Goal: Task Accomplishment & Management: Manage account settings

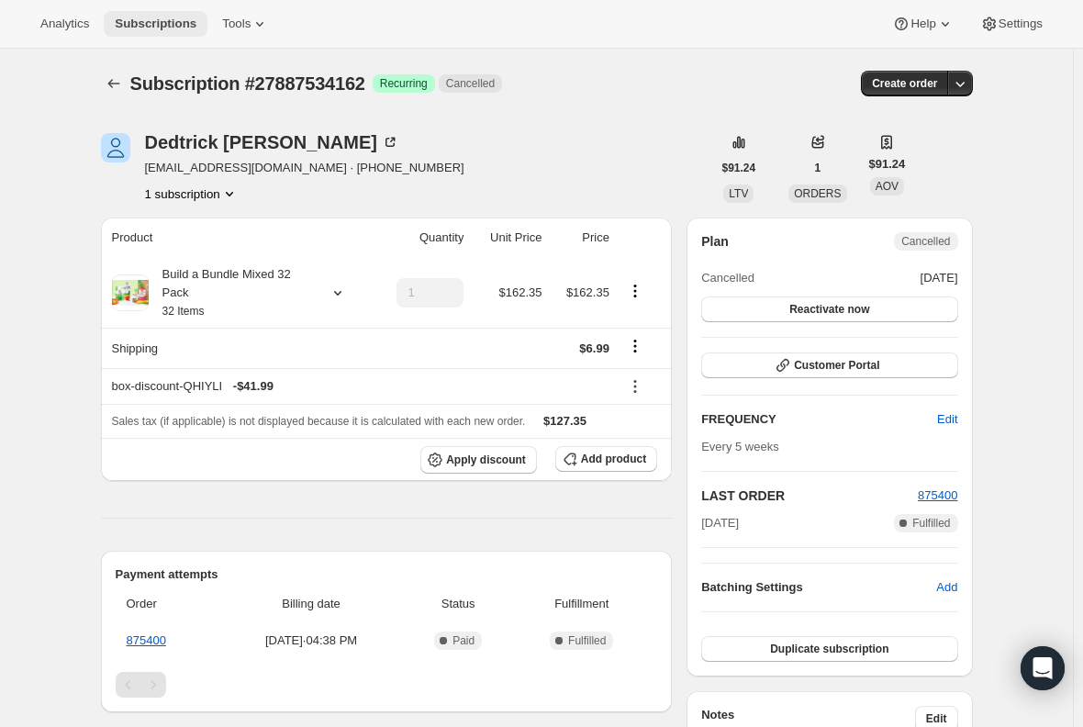
click at [158, 24] on span "Subscriptions" at bounding box center [156, 24] width 82 height 15
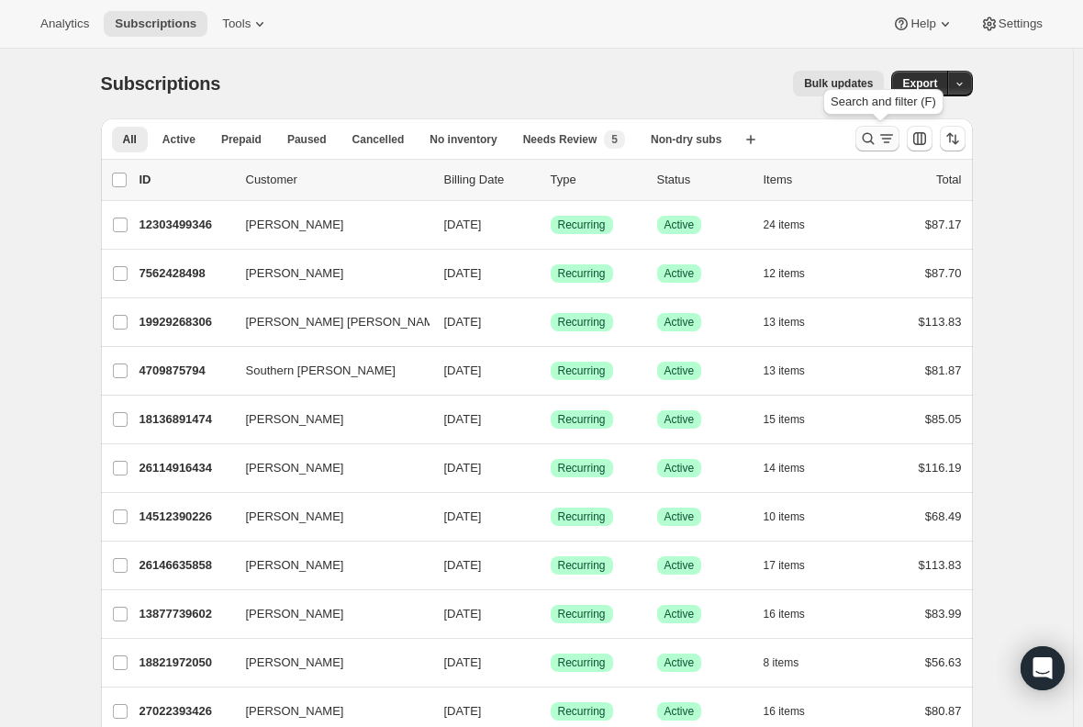
click at [890, 140] on icon "Search and filter results" at bounding box center [886, 138] width 18 height 18
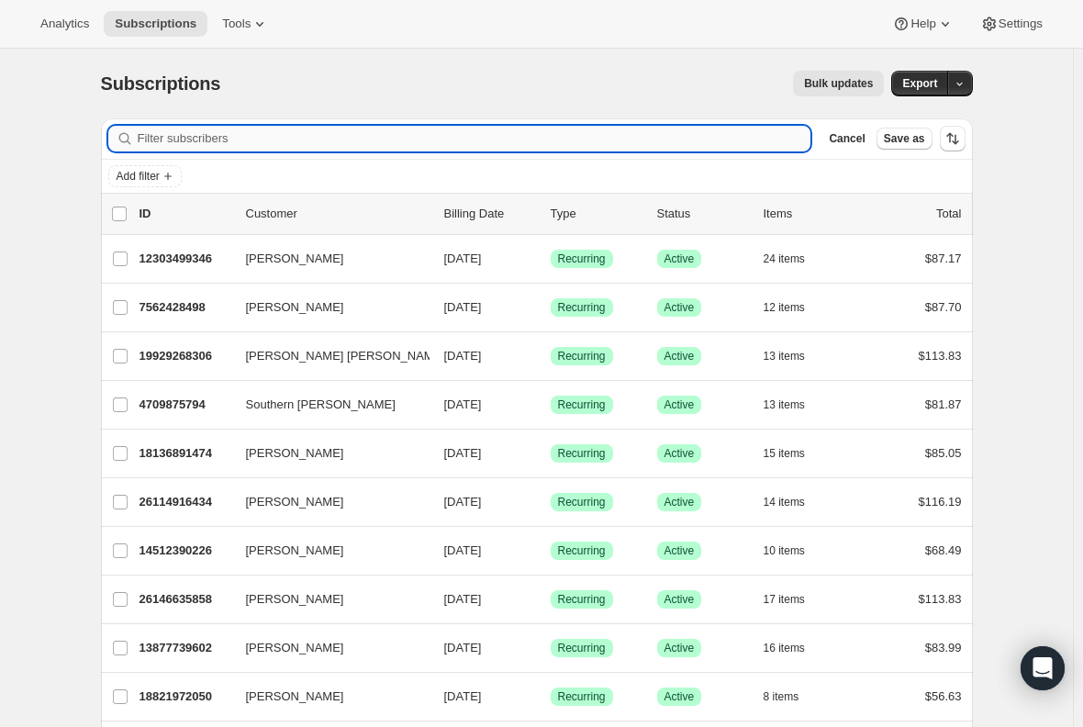
click at [278, 138] on input "Filter subscribers" at bounding box center [475, 139] width 674 height 26
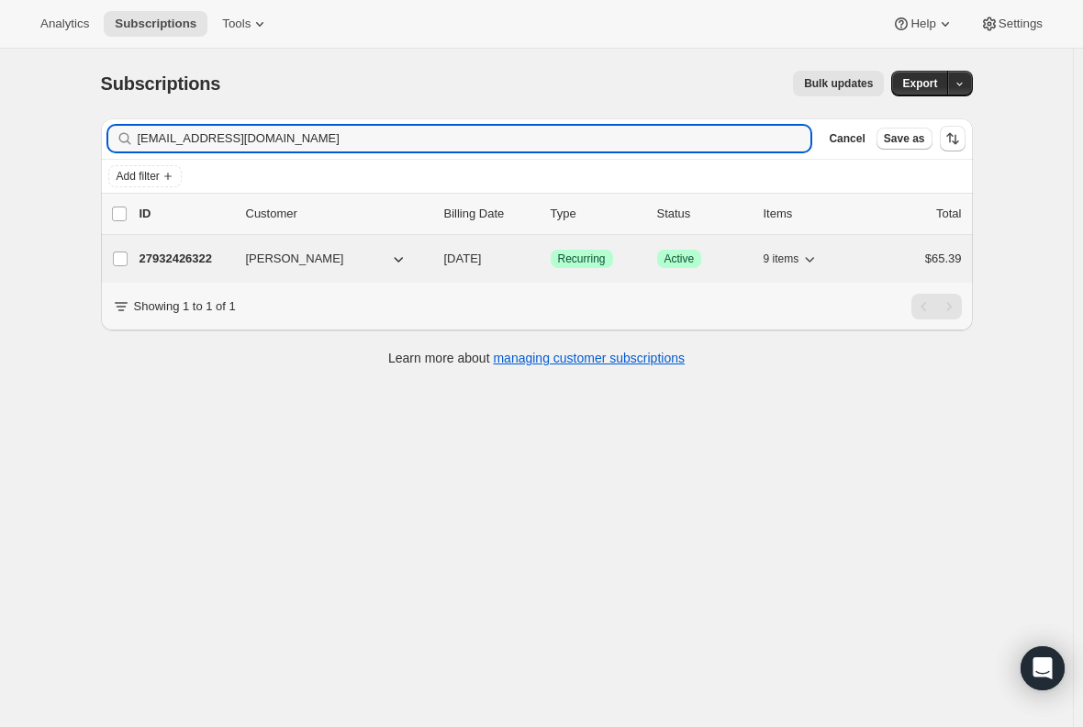
type input "agudeloja13@gmail.com"
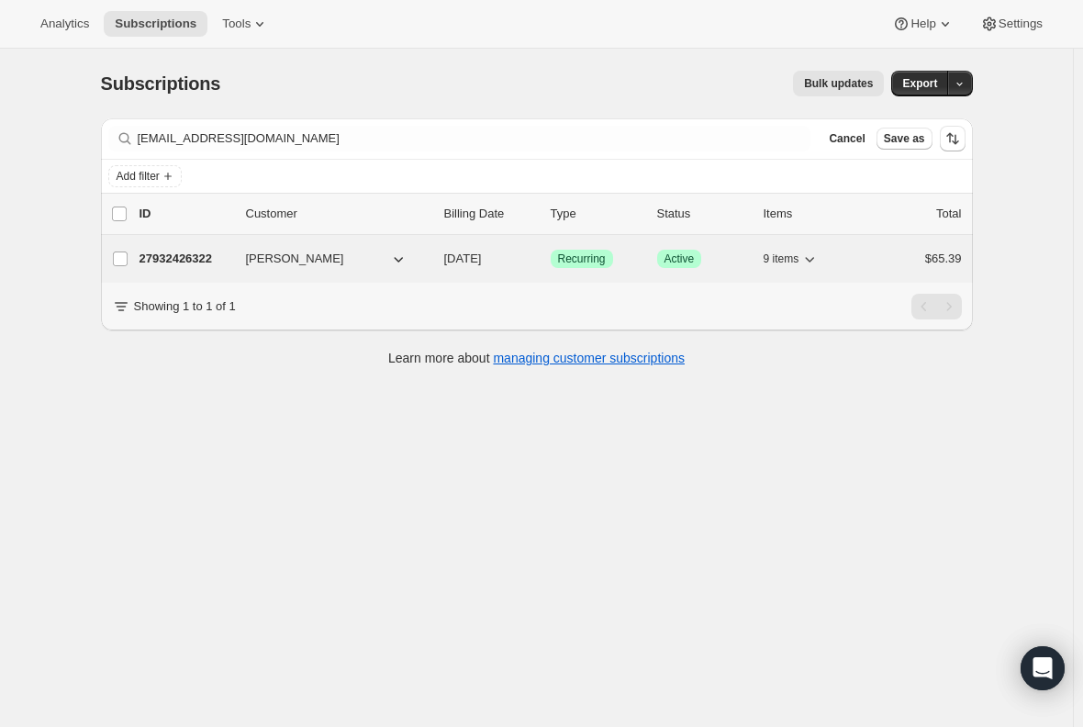
click at [165, 259] on p "27932426322" at bounding box center [186, 259] width 92 height 18
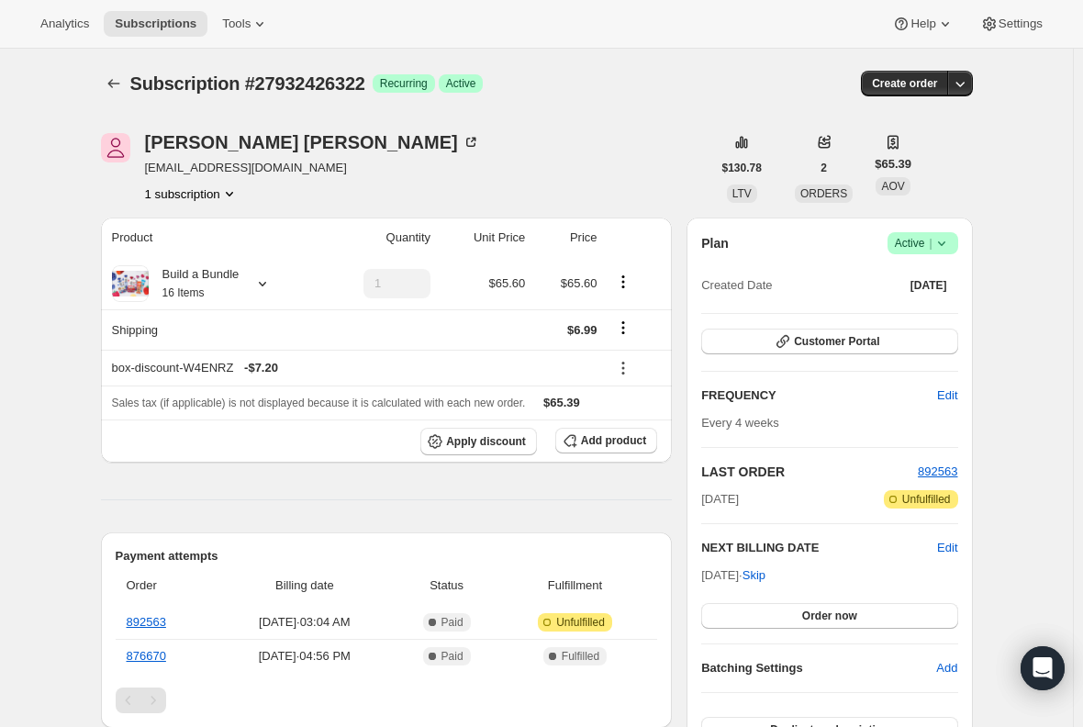
click at [938, 249] on icon at bounding box center [942, 243] width 18 height 18
click at [898, 313] on span "Cancel subscription" at bounding box center [929, 311] width 104 height 14
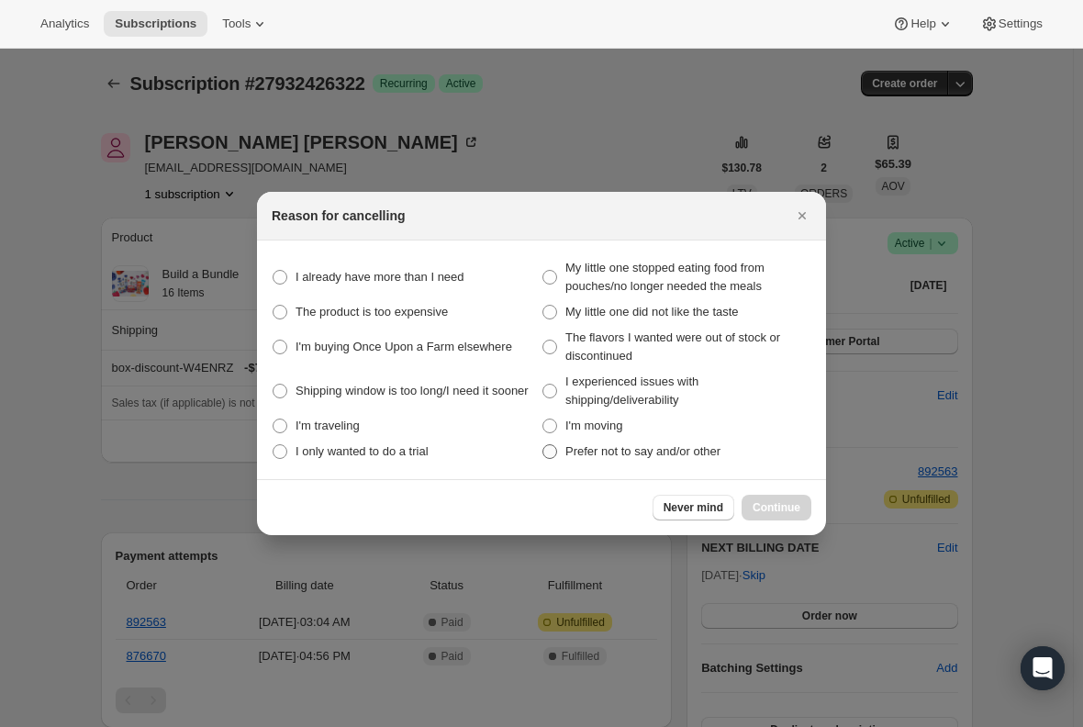
click at [545, 445] on span ":r1fi:" at bounding box center [549, 451] width 15 height 15
click at [543, 445] on other "Prefer not to say and/or other" at bounding box center [542, 444] width 1 height 1
radio other "true"
click at [774, 507] on span "Continue" at bounding box center [777, 507] width 48 height 15
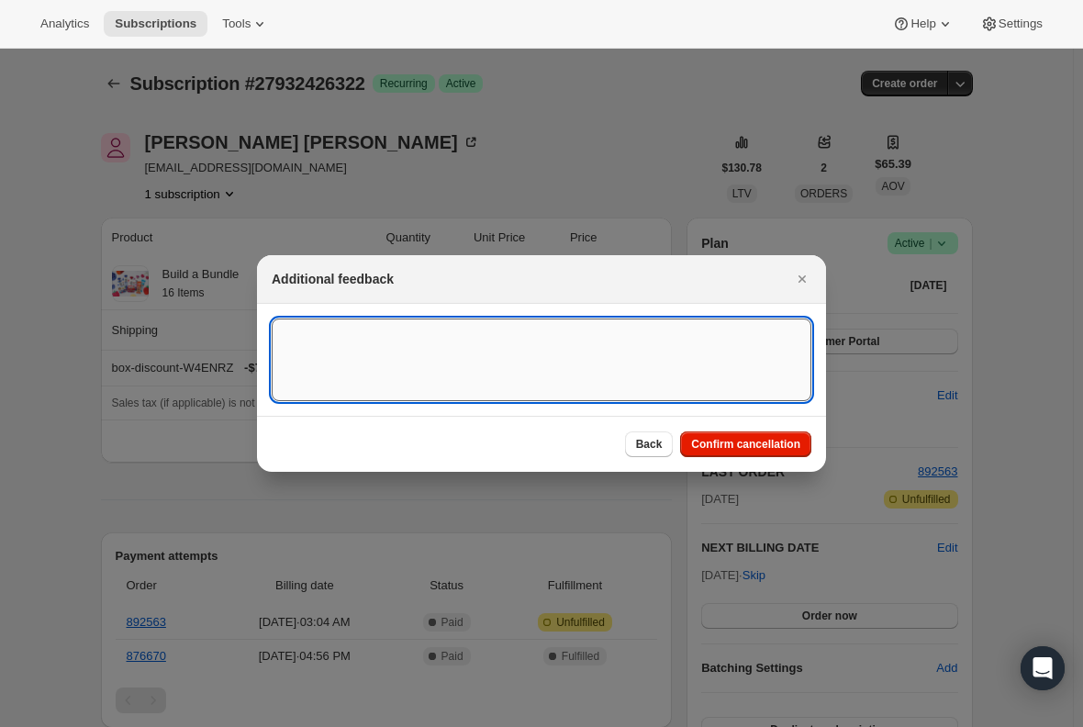
click at [329, 336] on textarea ":r1fi:" at bounding box center [542, 359] width 540 height 83
type textarea "Canceled per req"
click at [743, 439] on span "Confirm cancellation" at bounding box center [745, 444] width 109 height 15
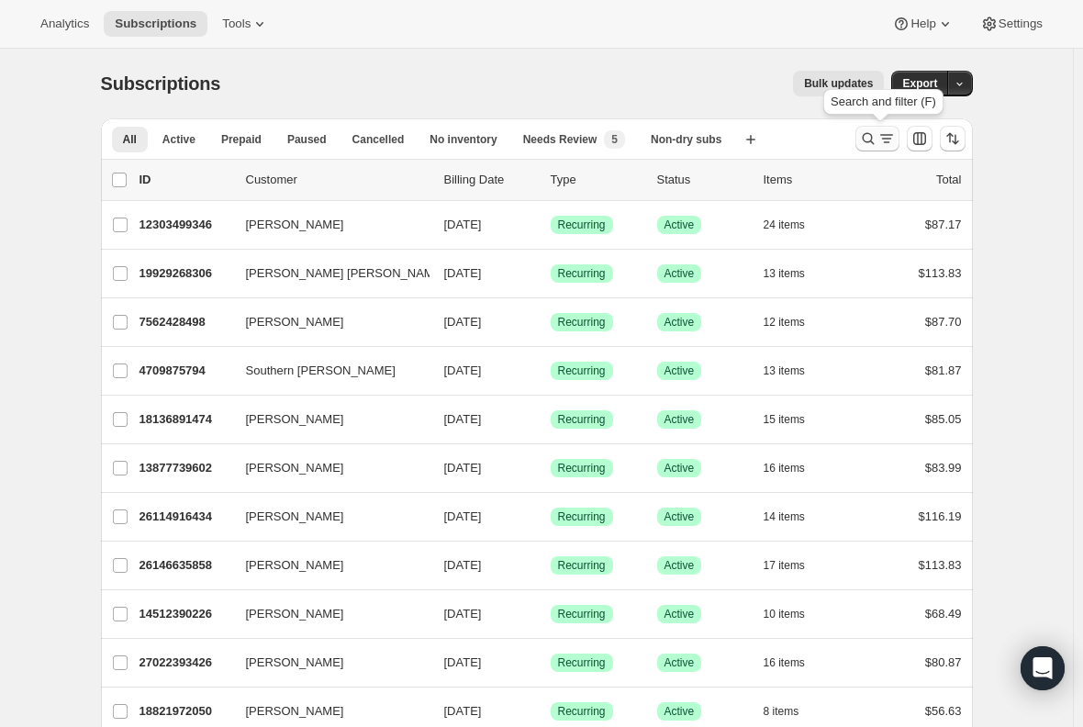
click at [892, 139] on icon "Search and filter results" at bounding box center [886, 138] width 18 height 18
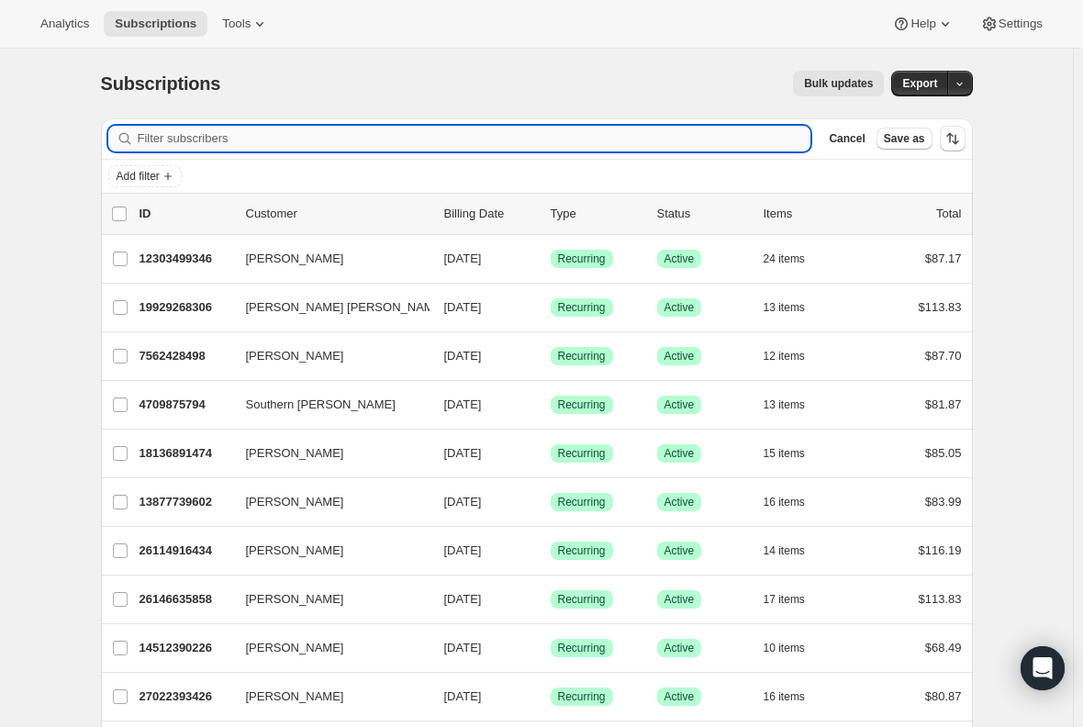
click at [315, 130] on input "Filter subscribers" at bounding box center [475, 139] width 674 height 26
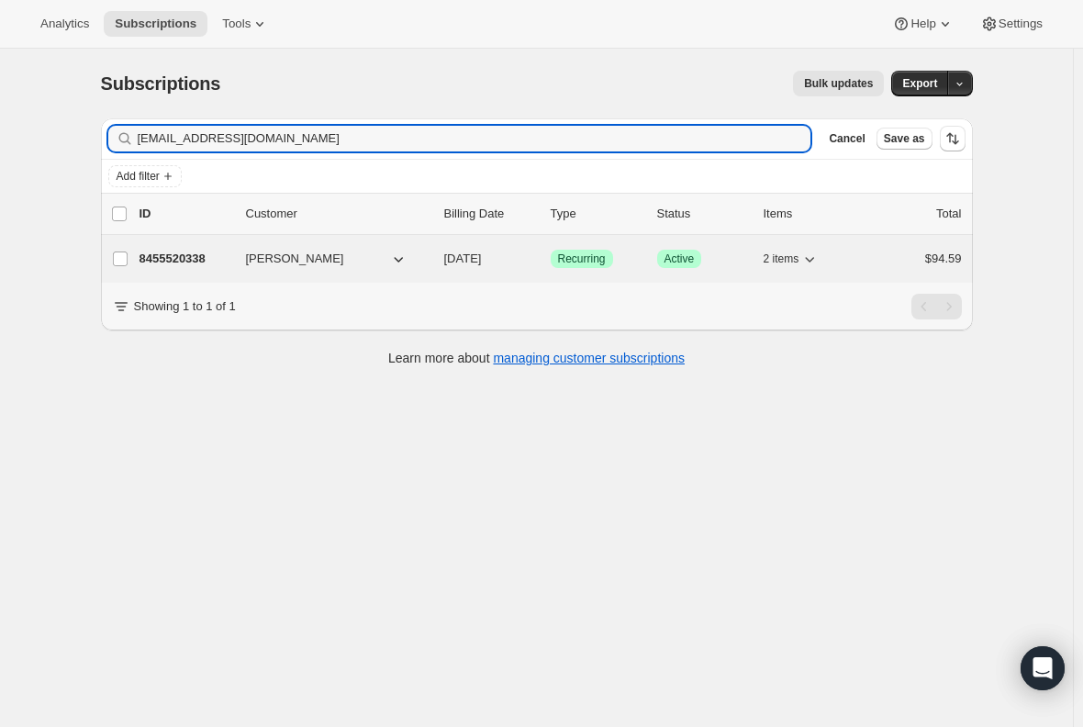
type input "[EMAIL_ADDRESS][DOMAIN_NAME]"
click at [194, 255] on p "8455520338" at bounding box center [186, 259] width 92 height 18
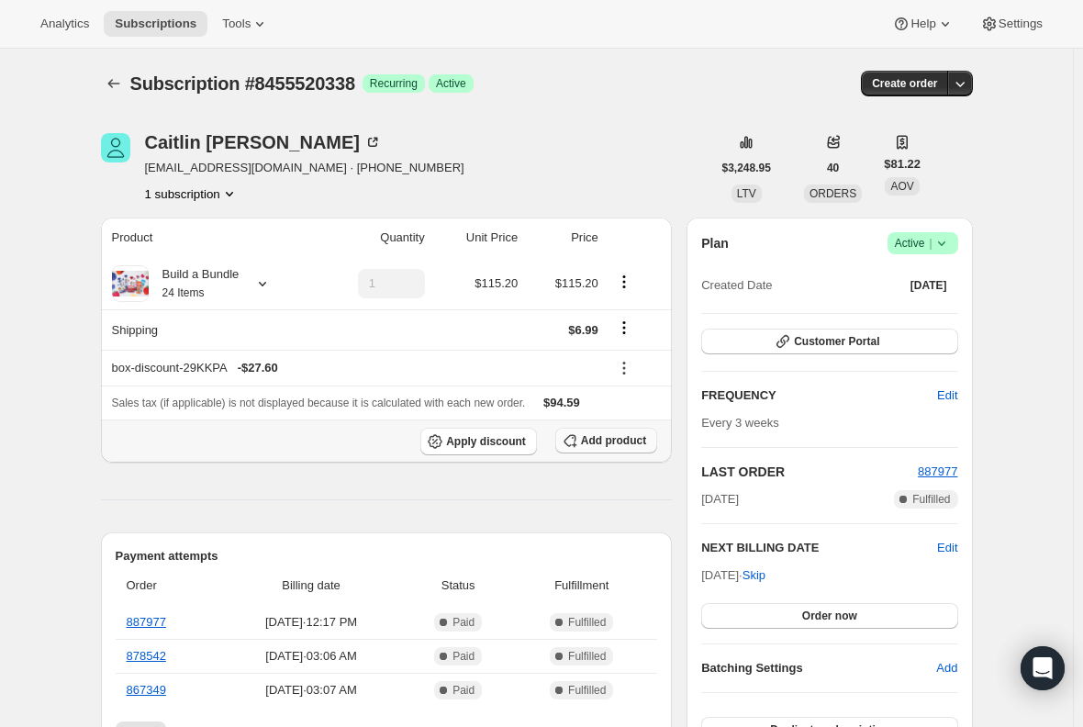
click at [599, 434] on span "Add product" at bounding box center [613, 440] width 65 height 15
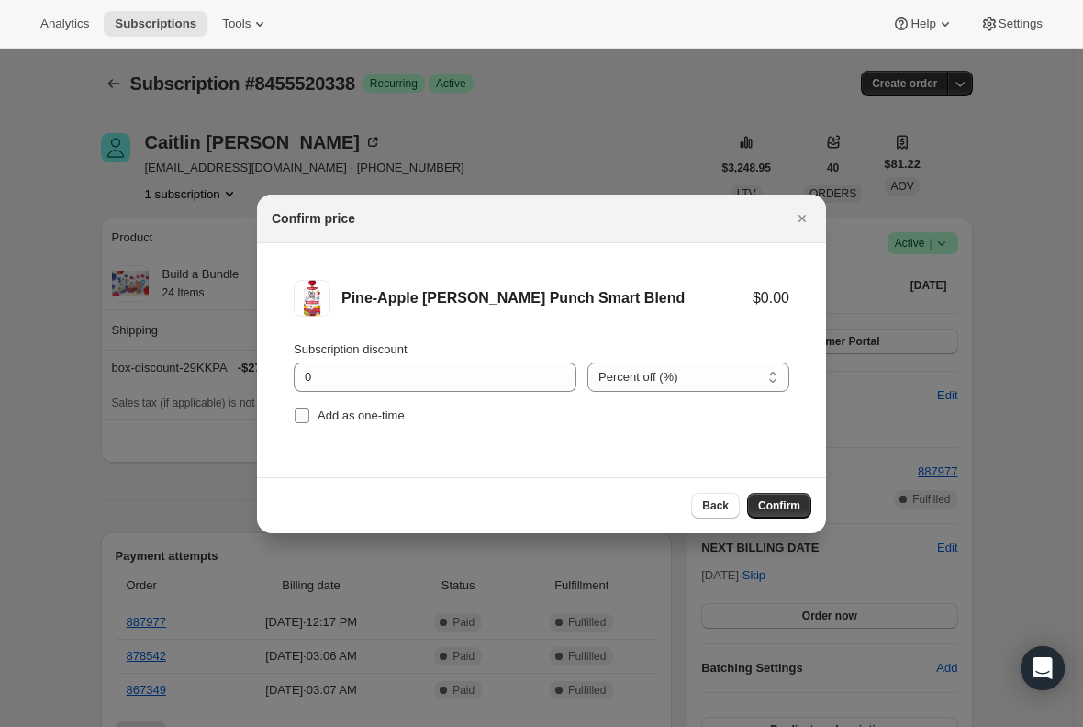
click at [308, 419] on input "Add as one-time" at bounding box center [302, 415] width 15 height 15
checkbox input "true"
click at [771, 503] on span "Confirm" at bounding box center [779, 505] width 42 height 15
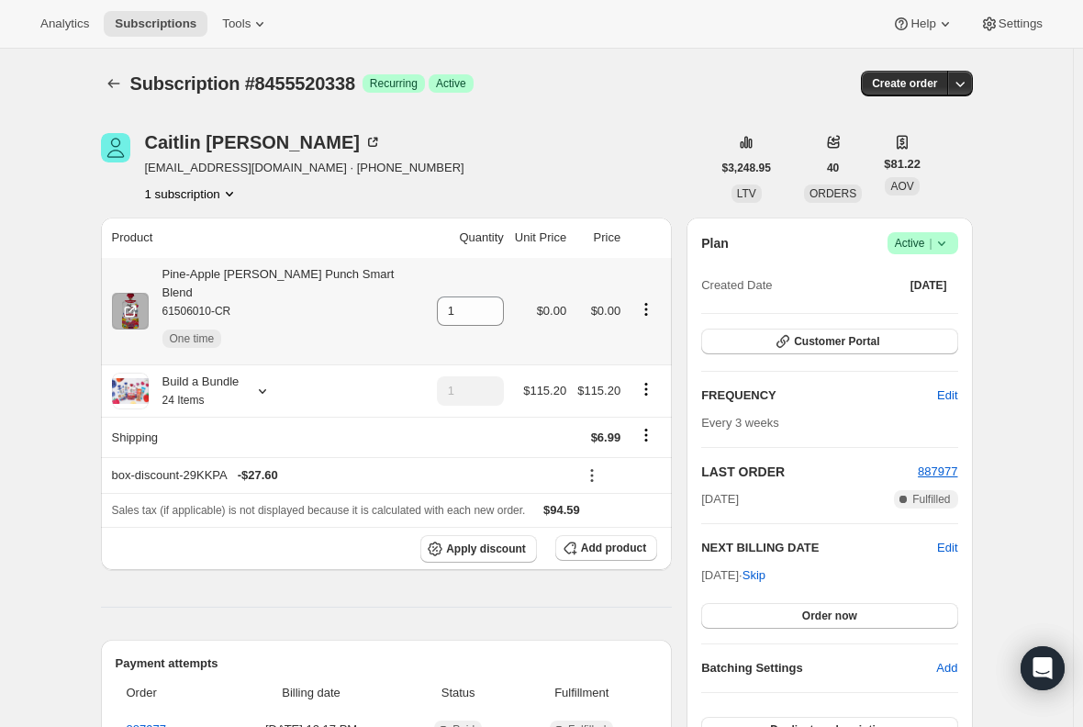
click at [333, 266] on div "Pine-Apple [PERSON_NAME] Punch Smart Blend 61506010-CR One time" at bounding box center [287, 311] width 277 height 92
copy div "Pine-Apple [PERSON_NAME] Punch Smart Blend"
click at [481, 296] on icon at bounding box center [490, 305] width 18 height 18
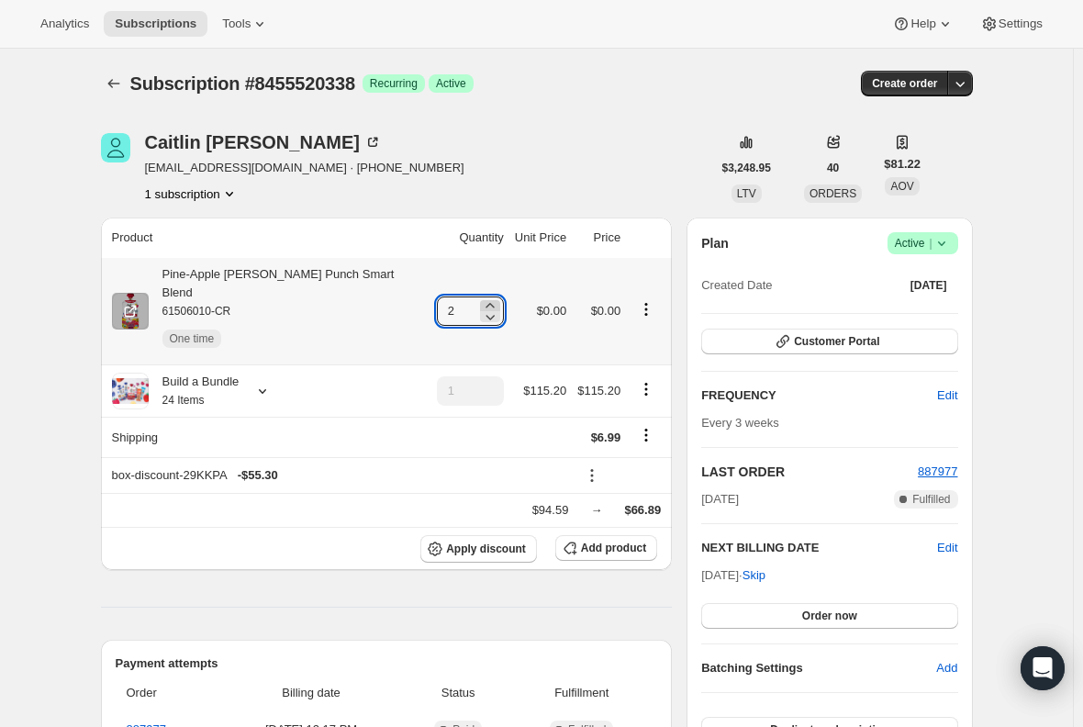
click at [481, 296] on icon at bounding box center [490, 305] width 18 height 18
type input "3"
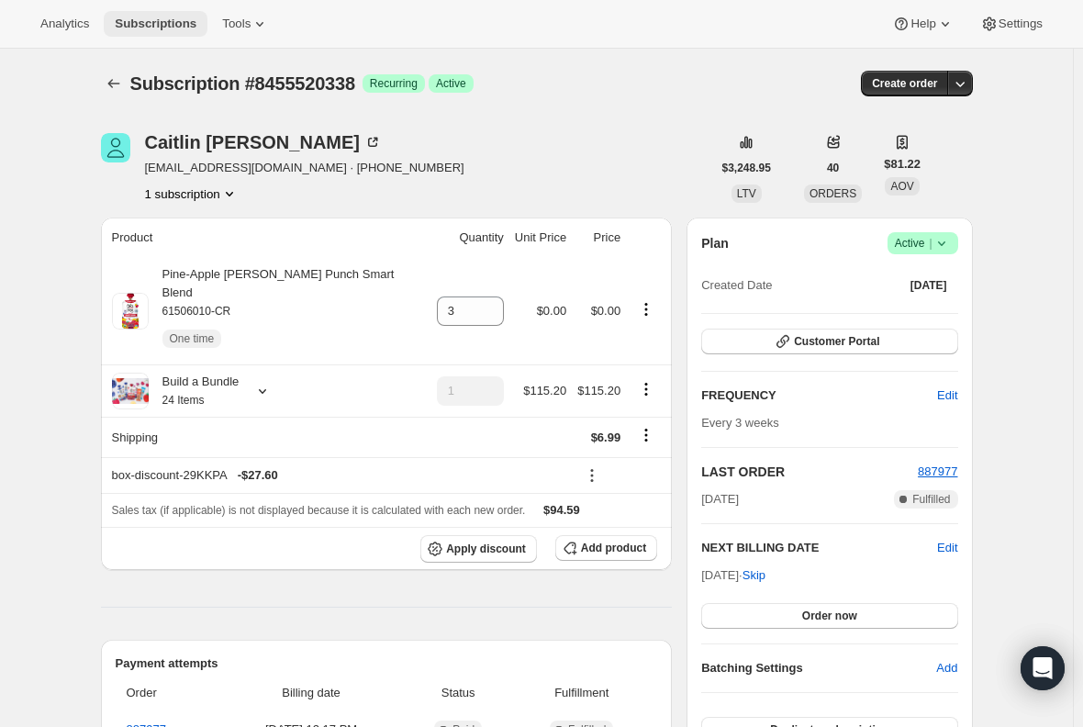
click at [151, 19] on span "Subscriptions" at bounding box center [156, 24] width 82 height 15
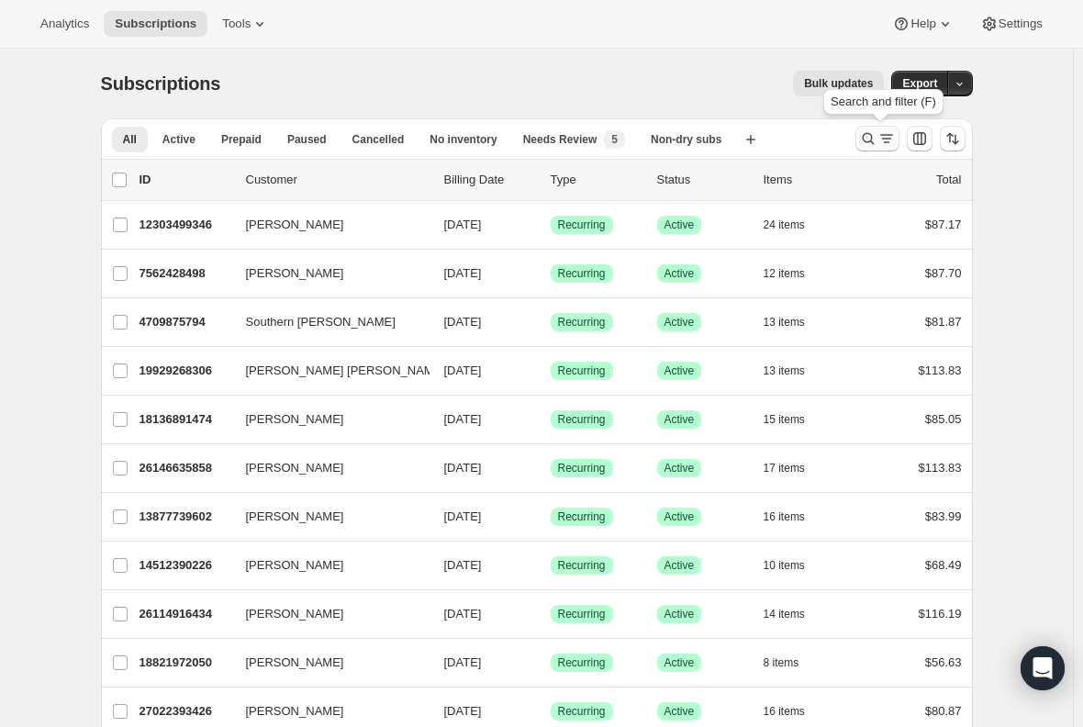
click at [887, 140] on icon "Search and filter results" at bounding box center [886, 138] width 18 height 18
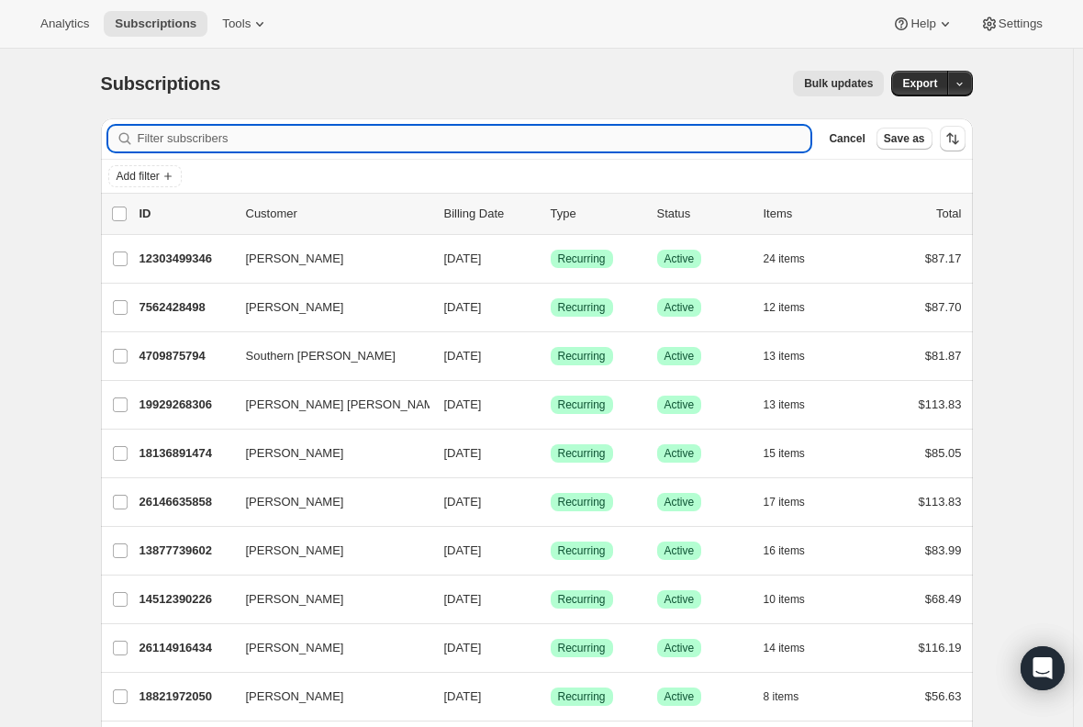
click at [503, 141] on input "Filter subscribers" at bounding box center [475, 139] width 674 height 26
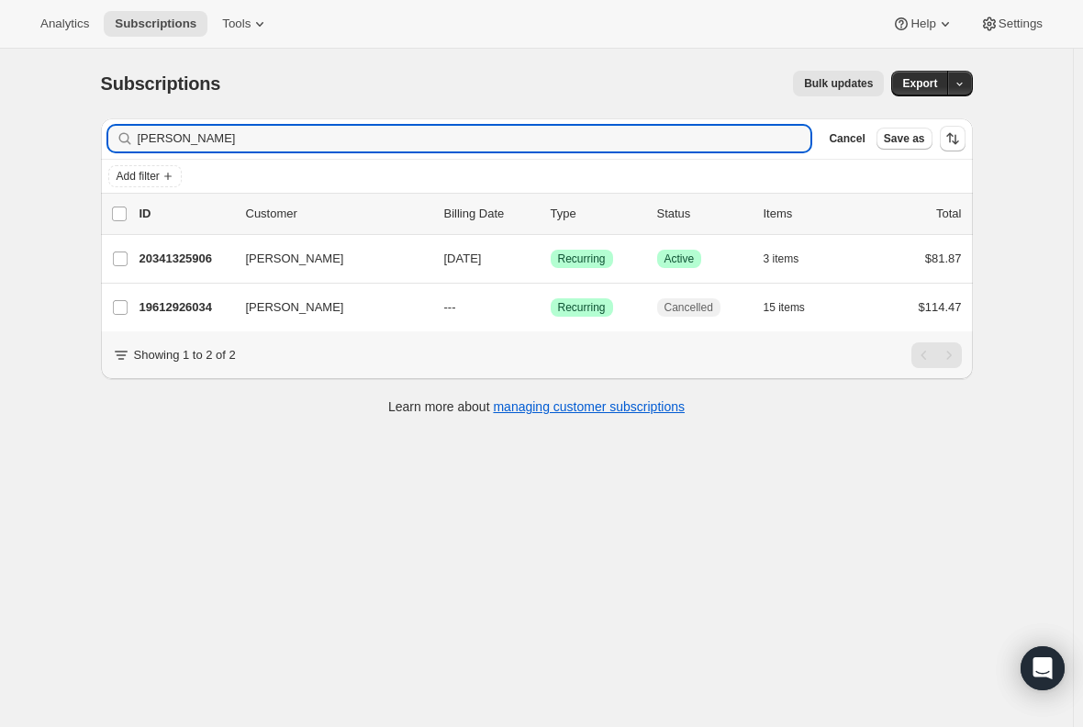
type input "[PERSON_NAME]"
drag, startPoint x: 251, startPoint y: 137, endPoint x: 6, endPoint y: 134, distance: 246.0
click at [28, 134] on div "Subscriptions. This page is ready Subscriptions Bulk updates More actions Bulk …" at bounding box center [536, 412] width 1073 height 727
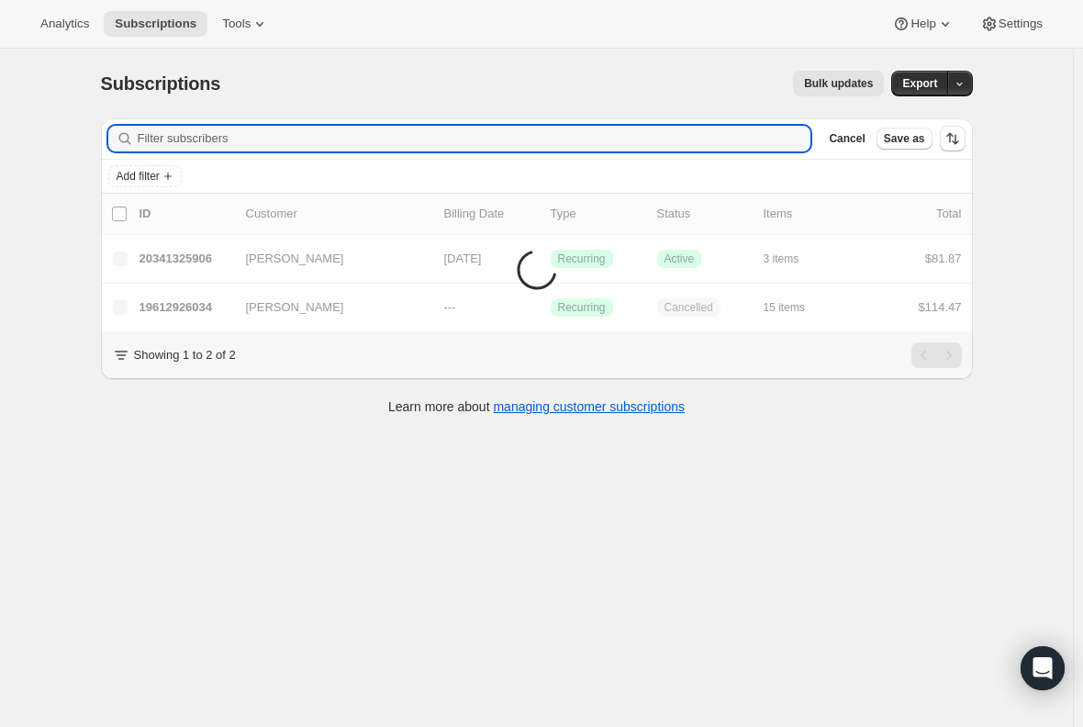
paste input "[EMAIL_ADDRESS][DOMAIN_NAME]"
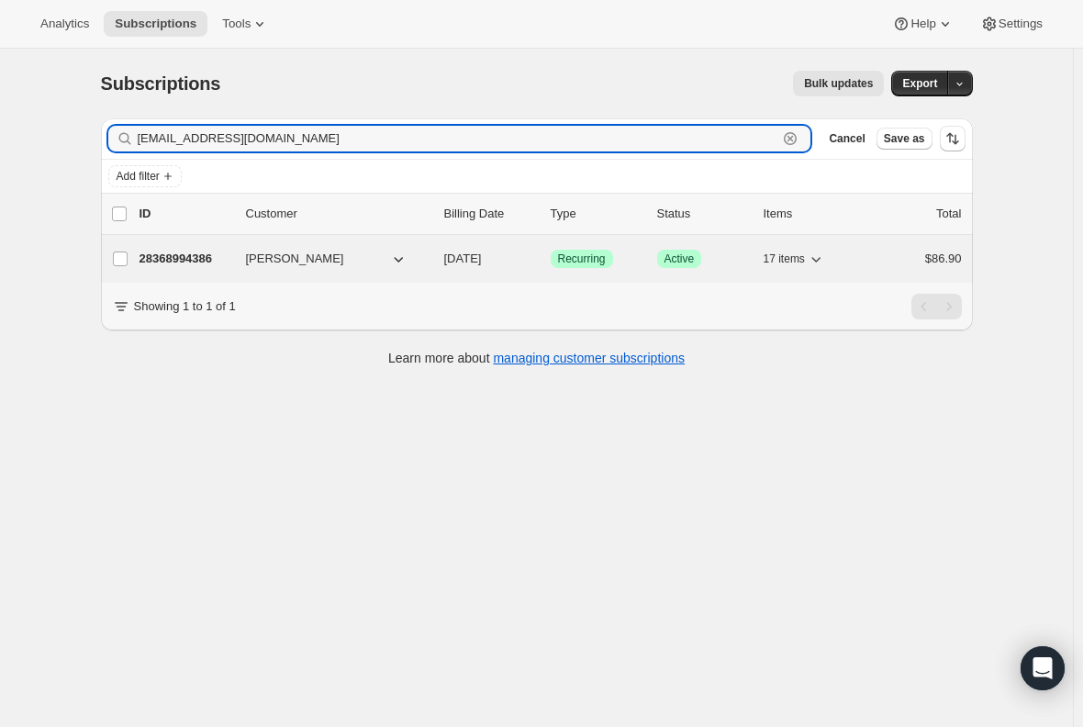
type input "[EMAIL_ADDRESS][DOMAIN_NAME]"
click at [190, 259] on p "28368994386" at bounding box center [186, 259] width 92 height 18
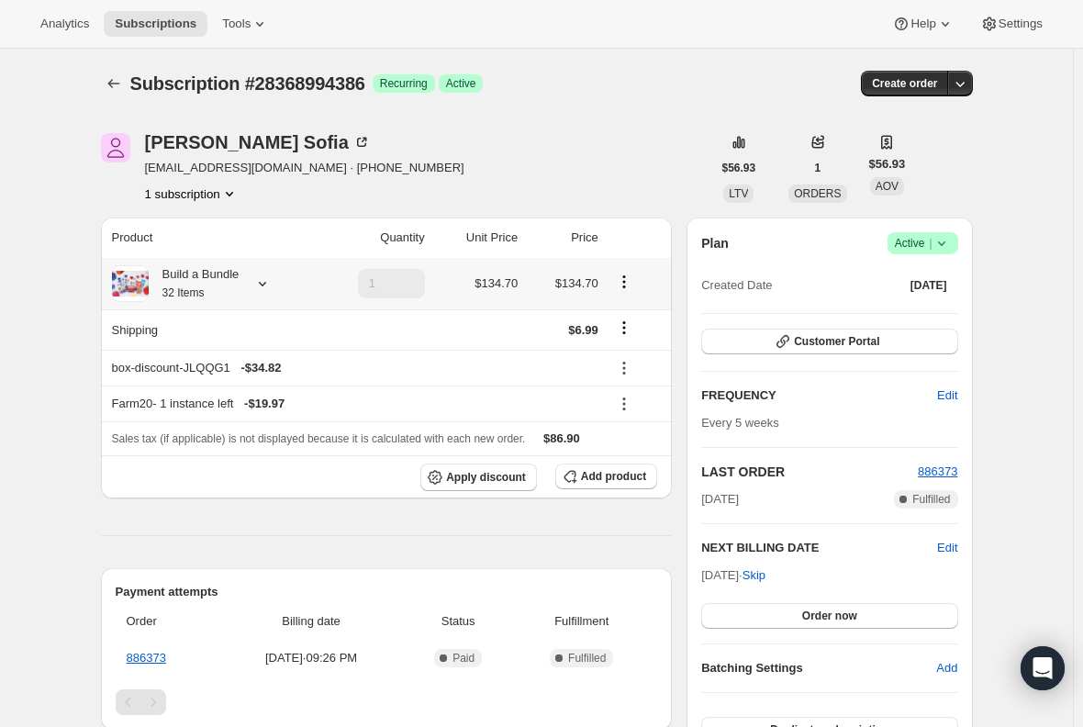
click at [193, 285] on div "Build a Bundle 32 Items" at bounding box center [194, 283] width 91 height 37
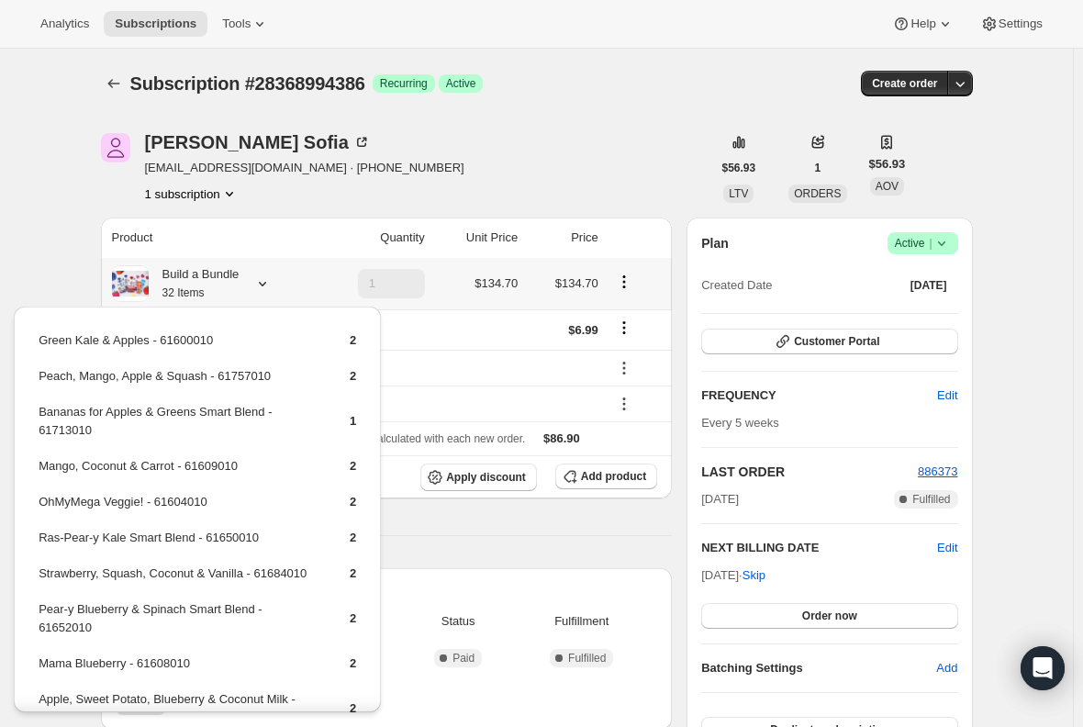
click at [193, 285] on div "Build a Bundle 32 Items" at bounding box center [194, 283] width 91 height 37
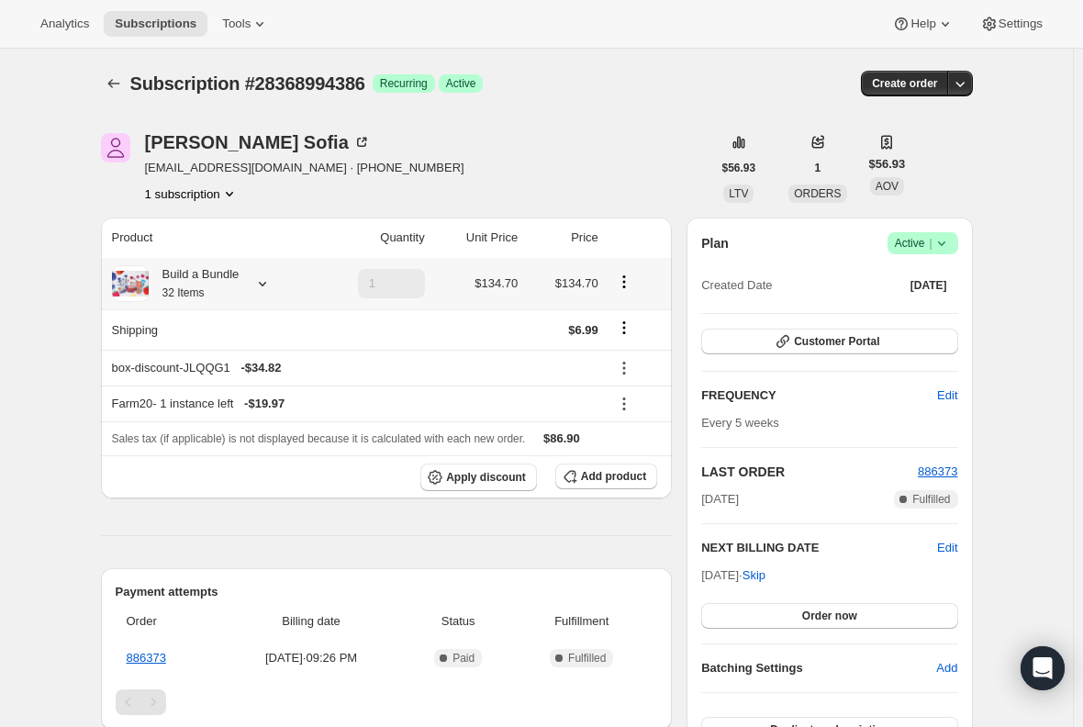
click at [193, 285] on div "Build a Bundle 32 Items" at bounding box center [194, 283] width 91 height 37
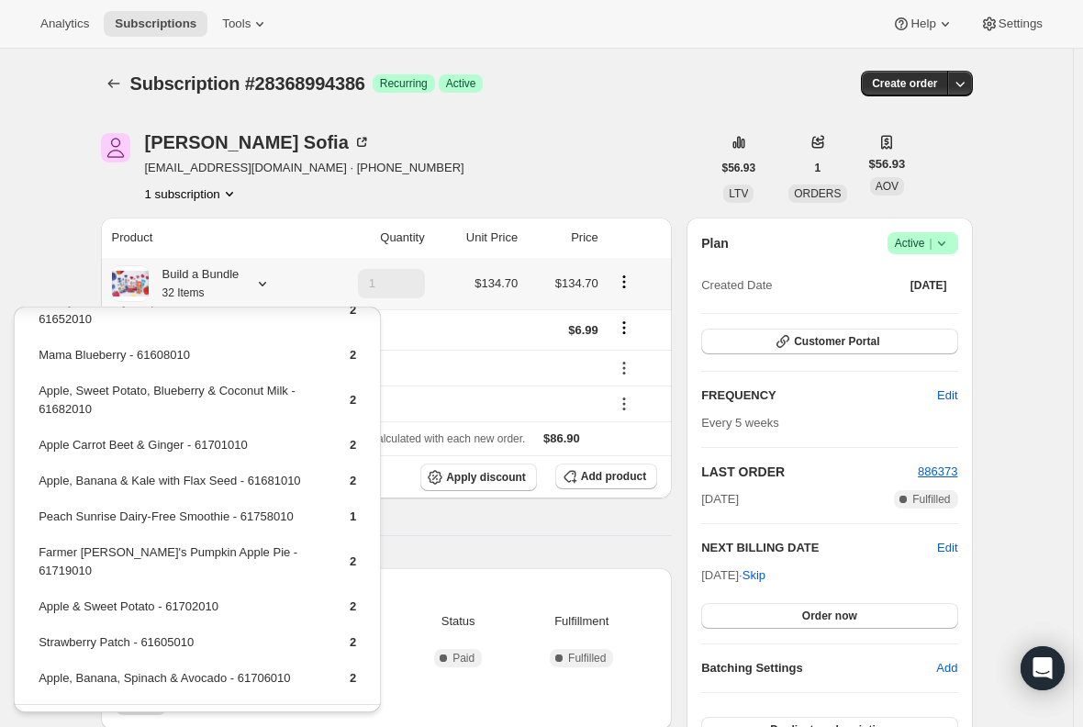
scroll to position [340, 0]
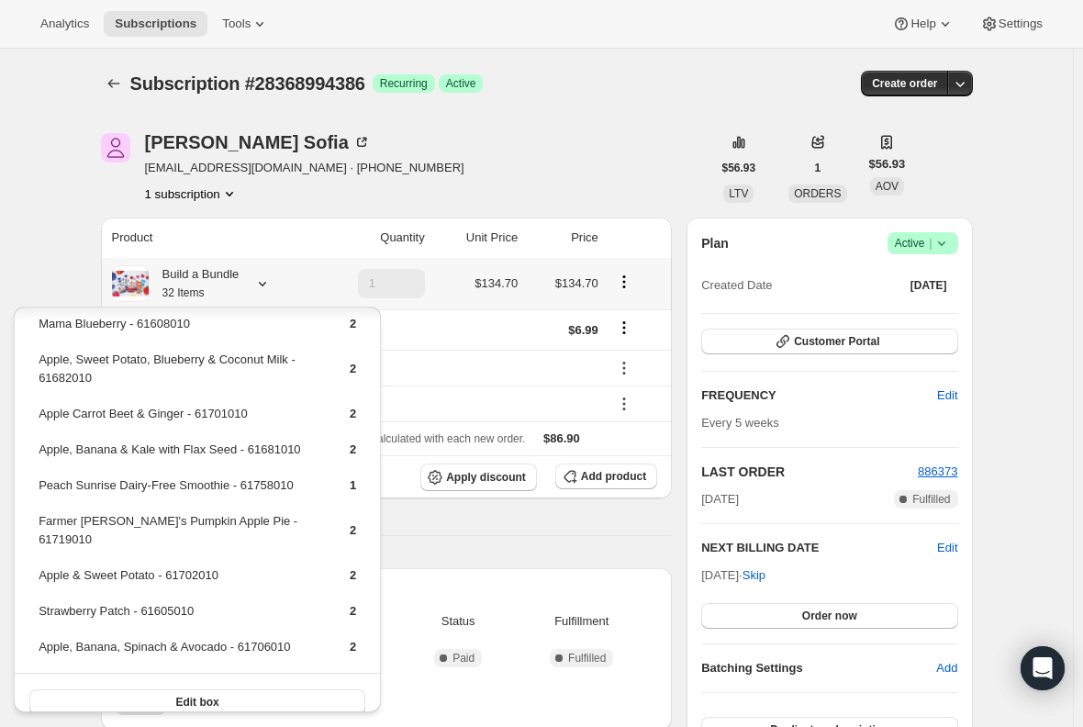
click at [108, 601] on td "Strawberry Patch - 61605010" at bounding box center [178, 618] width 281 height 34
click at [100, 573] on td "Apple & Sweet Potato - 61702010" at bounding box center [178, 582] width 281 height 34
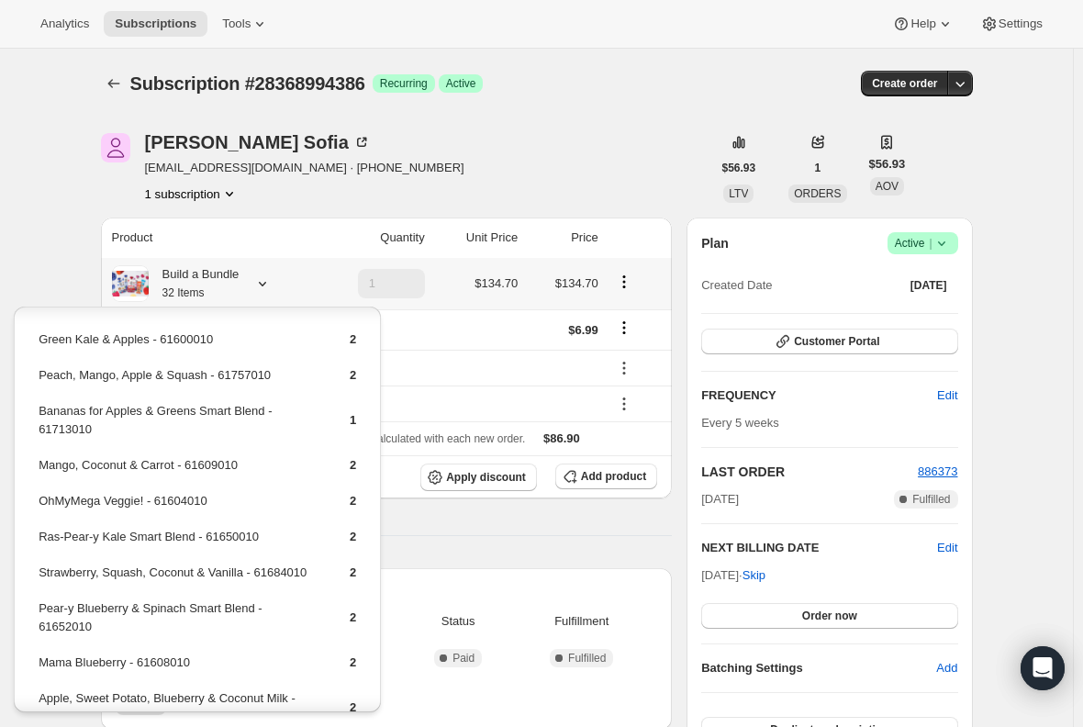
scroll to position [0, 0]
drag, startPoint x: 150, startPoint y: 342, endPoint x: 42, endPoint y: 333, distance: 107.8
click at [42, 333] on td "Green Kale & Apples - 61600010" at bounding box center [178, 347] width 281 height 34
copy td "Green Kale & Apples"
drag, startPoint x: 171, startPoint y: 459, endPoint x: 44, endPoint y: 461, distance: 126.7
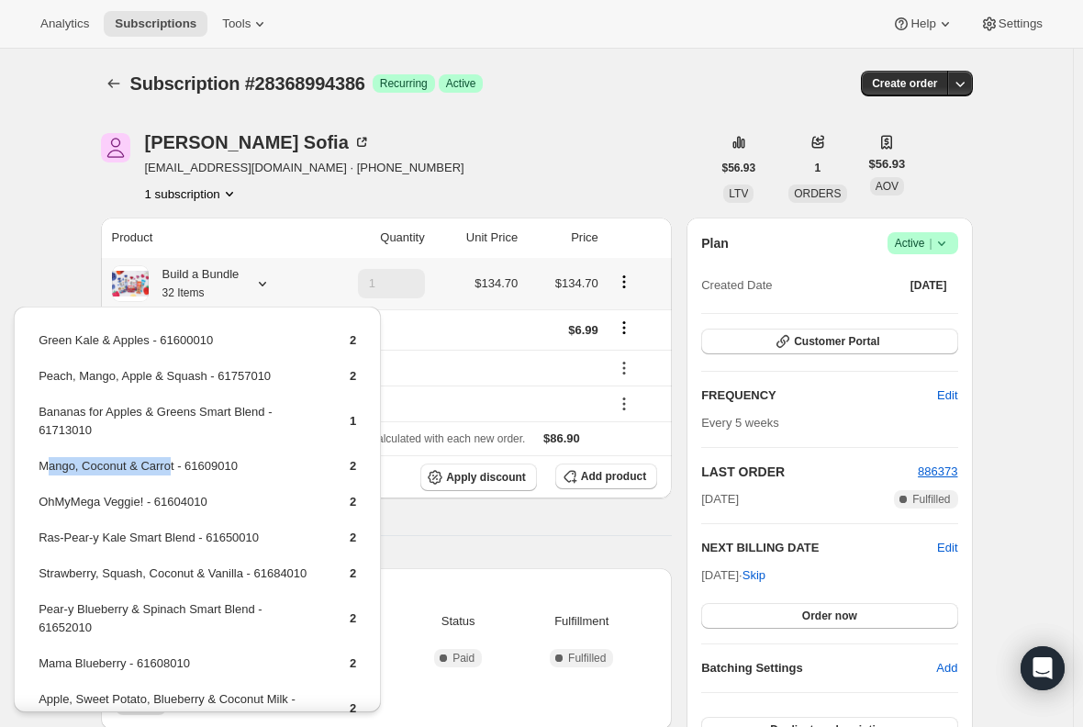
click at [44, 461] on td "Mango, Coconut & Carrot - 61609010" at bounding box center [178, 473] width 281 height 34
click at [88, 492] on td "OhMyMega Veggie! - 61604010" at bounding box center [178, 509] width 281 height 34
drag, startPoint x: 146, startPoint y: 500, endPoint x: 40, endPoint y: 500, distance: 105.5
click at [40, 500] on td "OhMyMega Veggie! - 61604010" at bounding box center [178, 509] width 281 height 34
copy td "OhMyMega Veggie!"
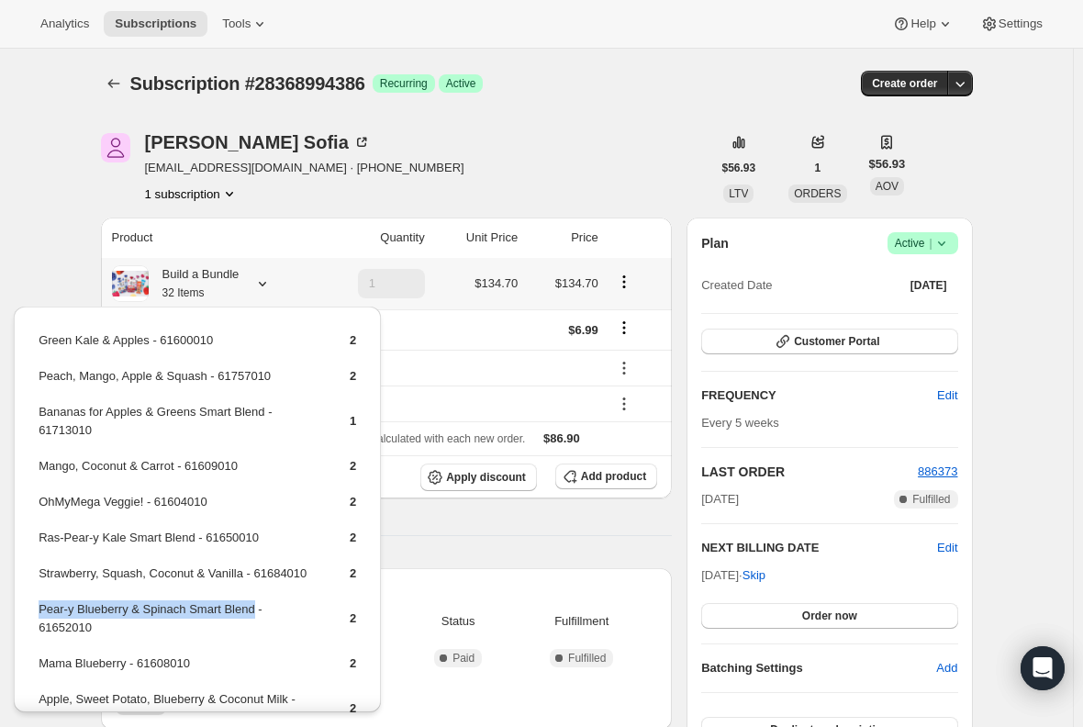
drag, startPoint x: 248, startPoint y: 609, endPoint x: 39, endPoint y: 611, distance: 209.3
click at [39, 611] on td "Pear-y Blueberry & Spinach Smart Blend - 61652010" at bounding box center [178, 625] width 281 height 52
copy td "Pear-y Blueberry & Spinach Smart Blend"
click at [73, 221] on div "Subscription #28368994386. This page is ready Subscription #28368994386 Success…" at bounding box center [536, 654] width 1073 height 1211
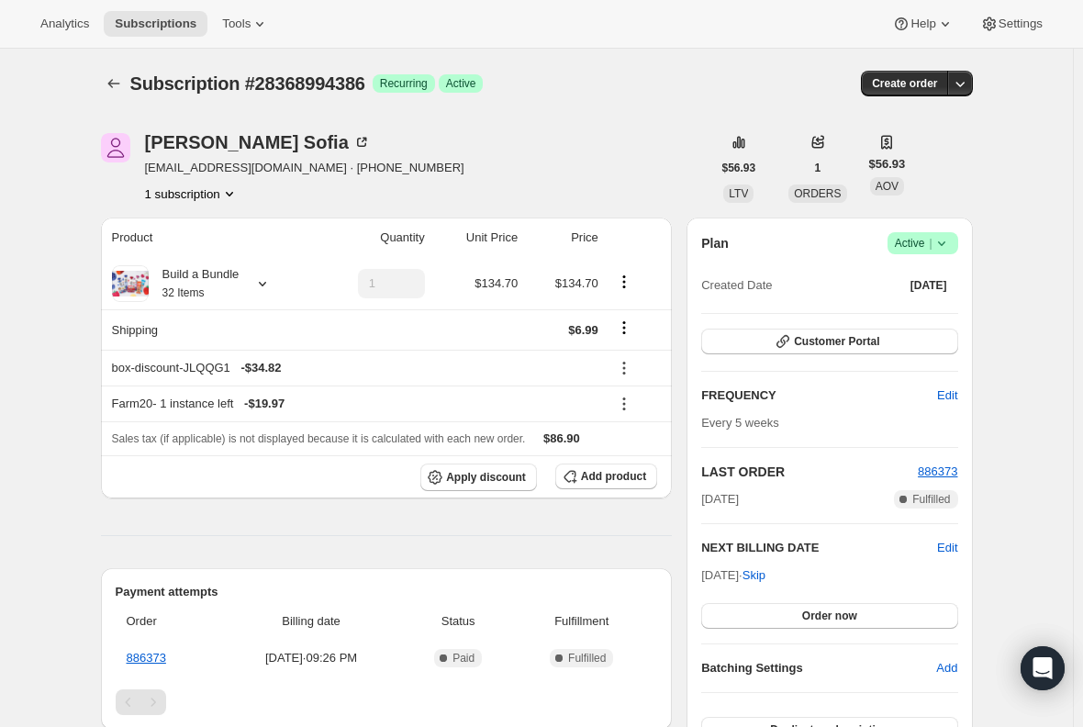
click at [452, 547] on div "Product Quantity Unit Price Price Build a Bundle 32 Items 1 $134.70 $134.70 Shi…" at bounding box center [387, 696] width 572 height 957
click at [636, 479] on span "Add product" at bounding box center [613, 476] width 65 height 15
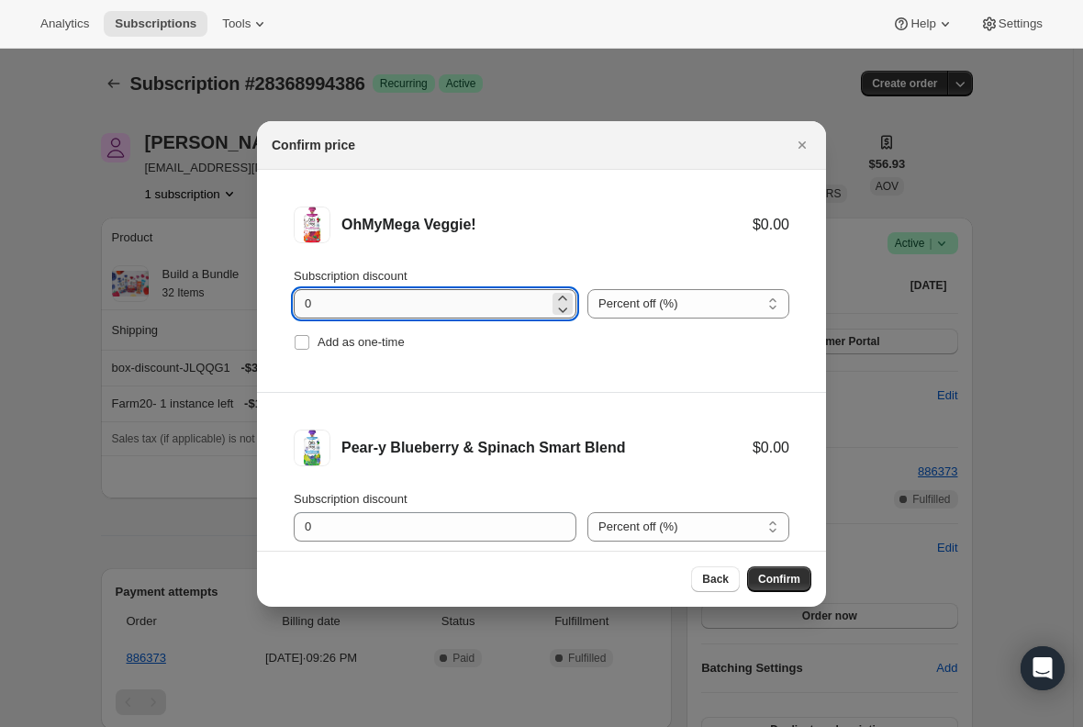
click at [334, 297] on input "0" at bounding box center [421, 303] width 255 height 29
click at [297, 350] on span ":r7hh:" at bounding box center [302, 342] width 17 height 17
click at [297, 350] on input "Add as one-time" at bounding box center [302, 342] width 15 height 15
checkbox input "true"
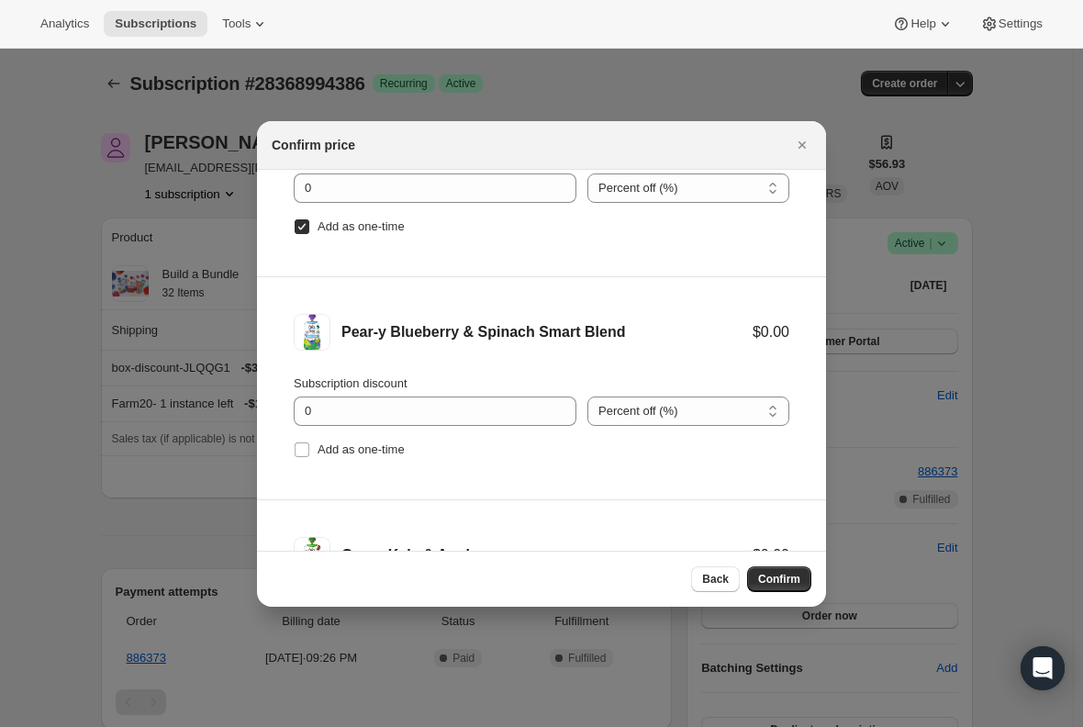
scroll to position [184, 0]
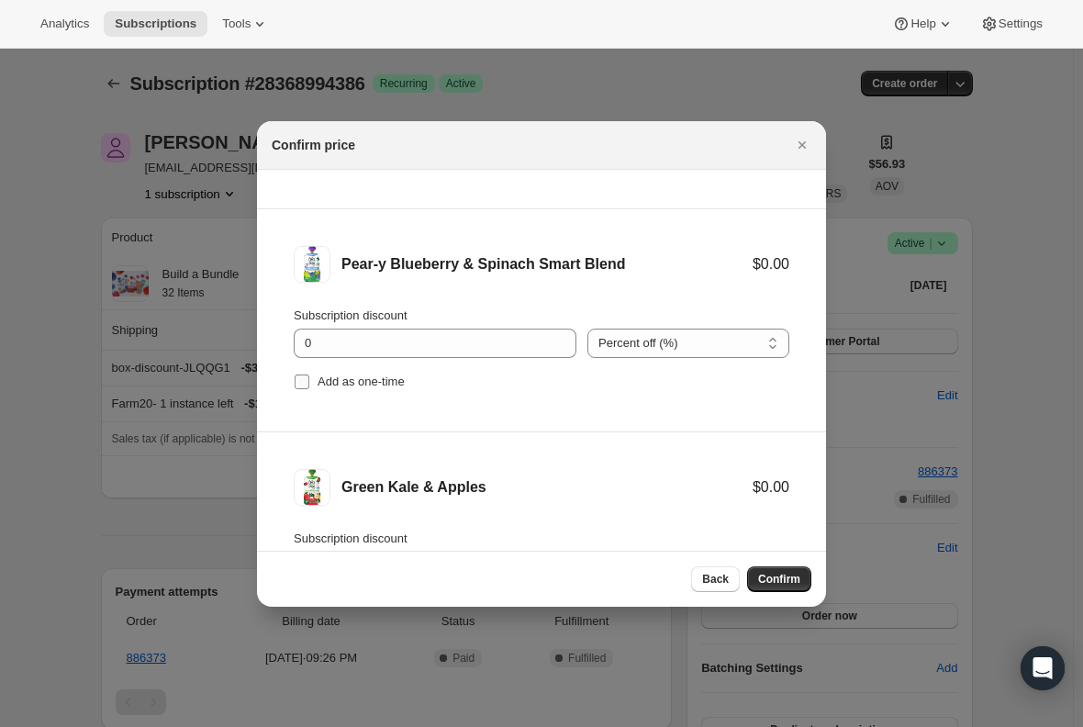
click at [300, 382] on input "Add as one-time" at bounding box center [302, 381] width 15 height 15
checkbox input "true"
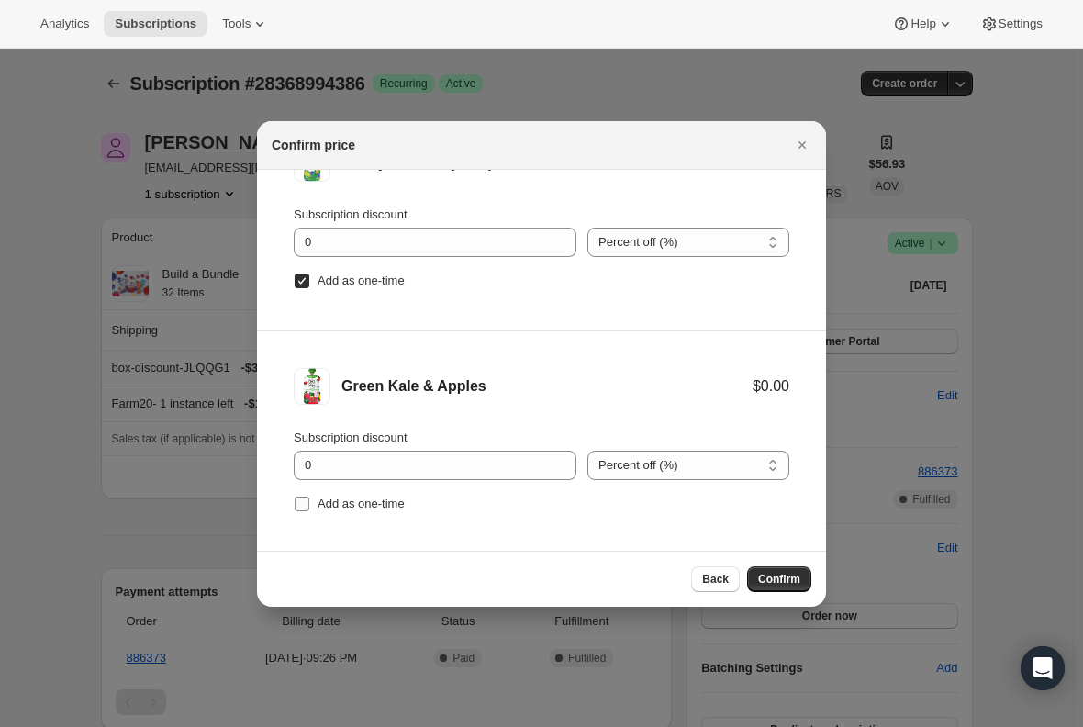
scroll to position [299, 0]
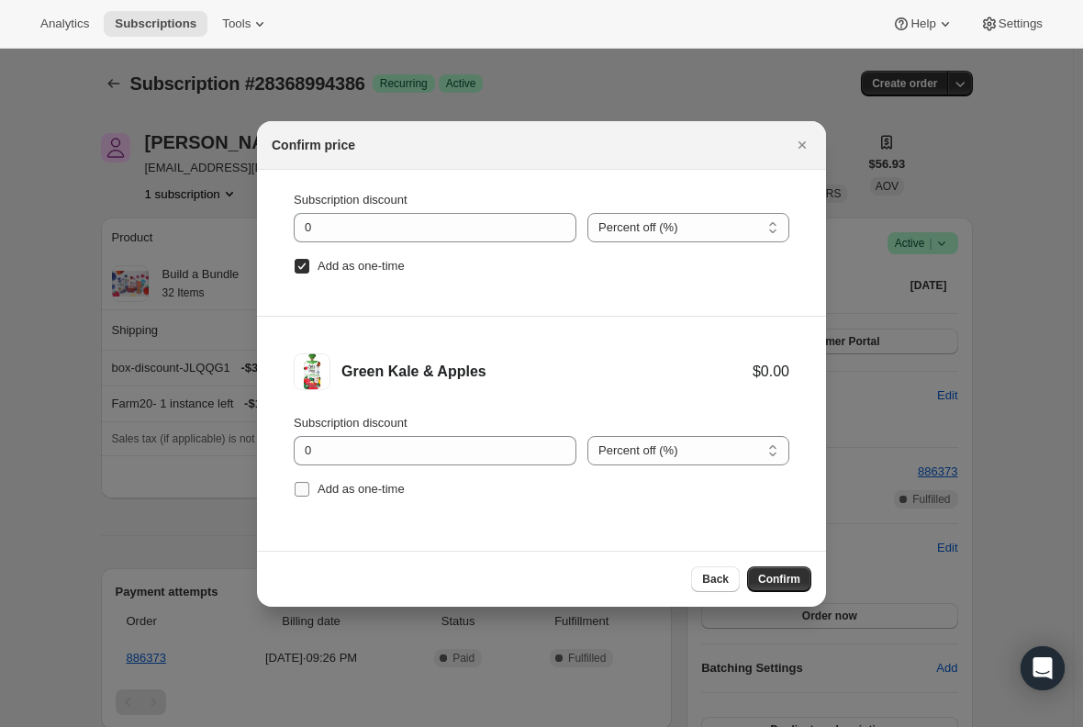
click at [295, 493] on input "Add as one-time" at bounding box center [302, 489] width 15 height 15
checkbox input "true"
click at [778, 580] on span "Confirm" at bounding box center [779, 579] width 42 height 15
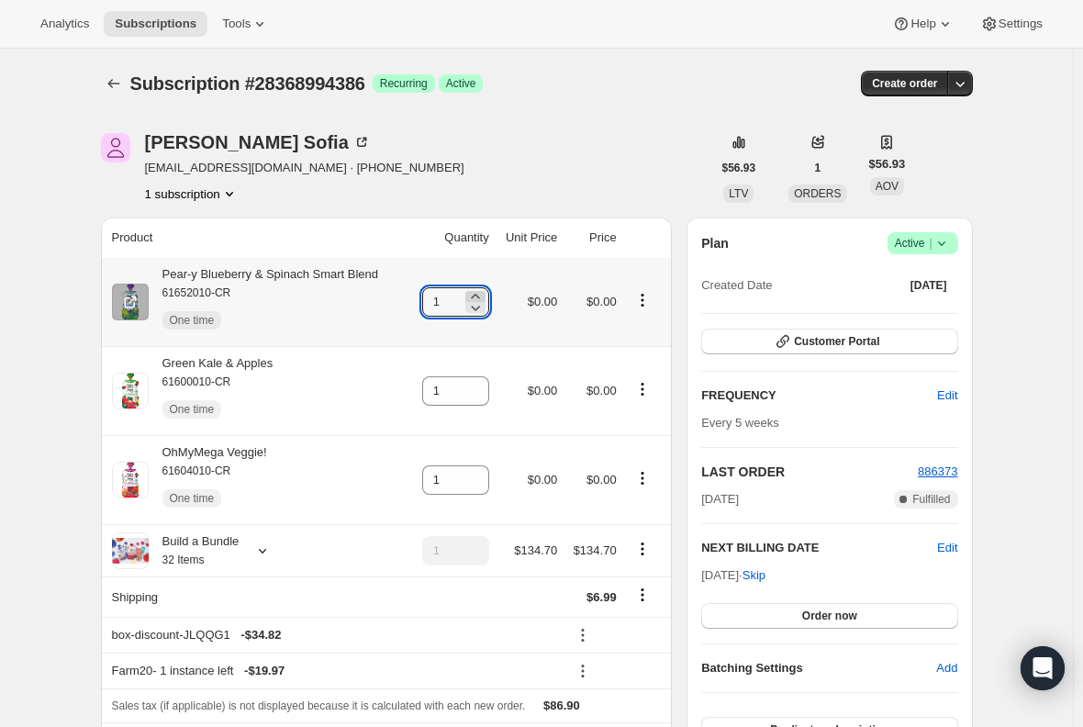
click at [479, 296] on icon at bounding box center [475, 296] width 8 height 5
type input "2"
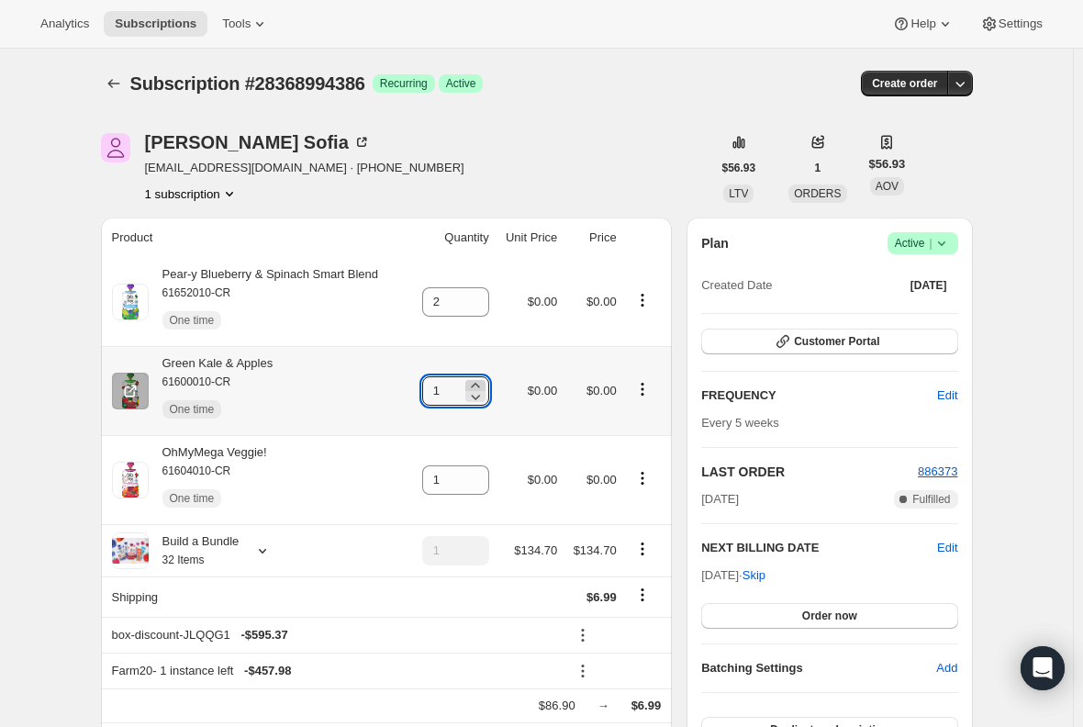
click at [481, 381] on icon at bounding box center [475, 385] width 18 height 18
type input "2"
click at [477, 475] on icon at bounding box center [475, 474] width 18 height 18
type input "2"
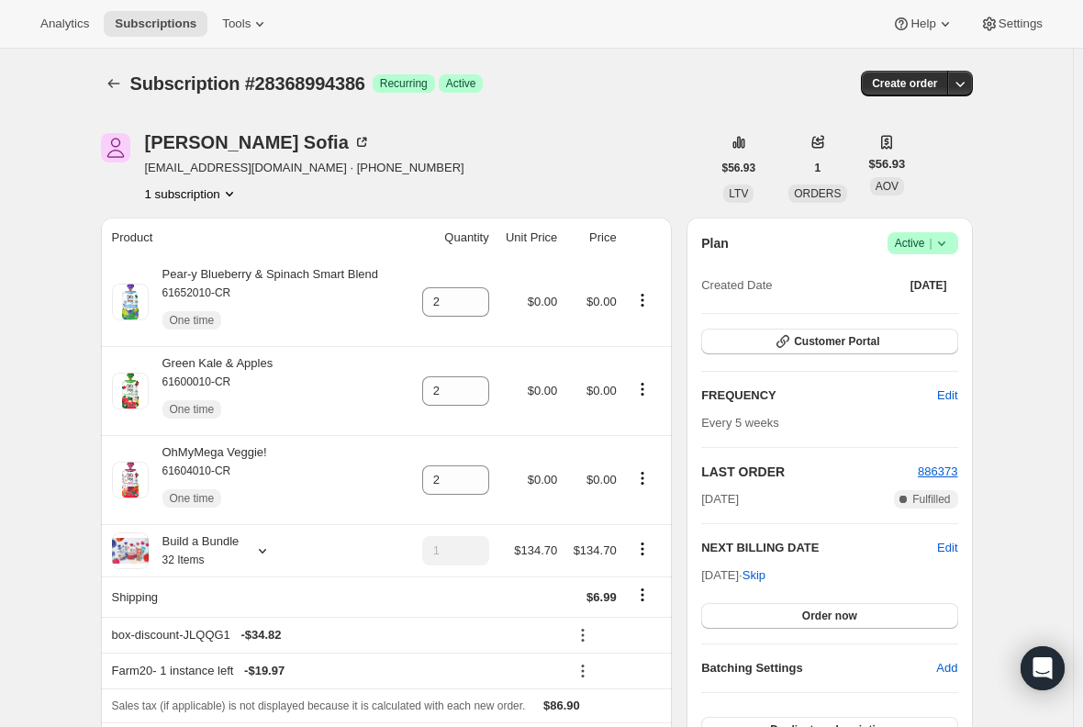
drag, startPoint x: 161, startPoint y: 16, endPoint x: 137, endPoint y: 0, distance: 28.5
click at [161, 17] on span "Subscriptions" at bounding box center [156, 24] width 82 height 15
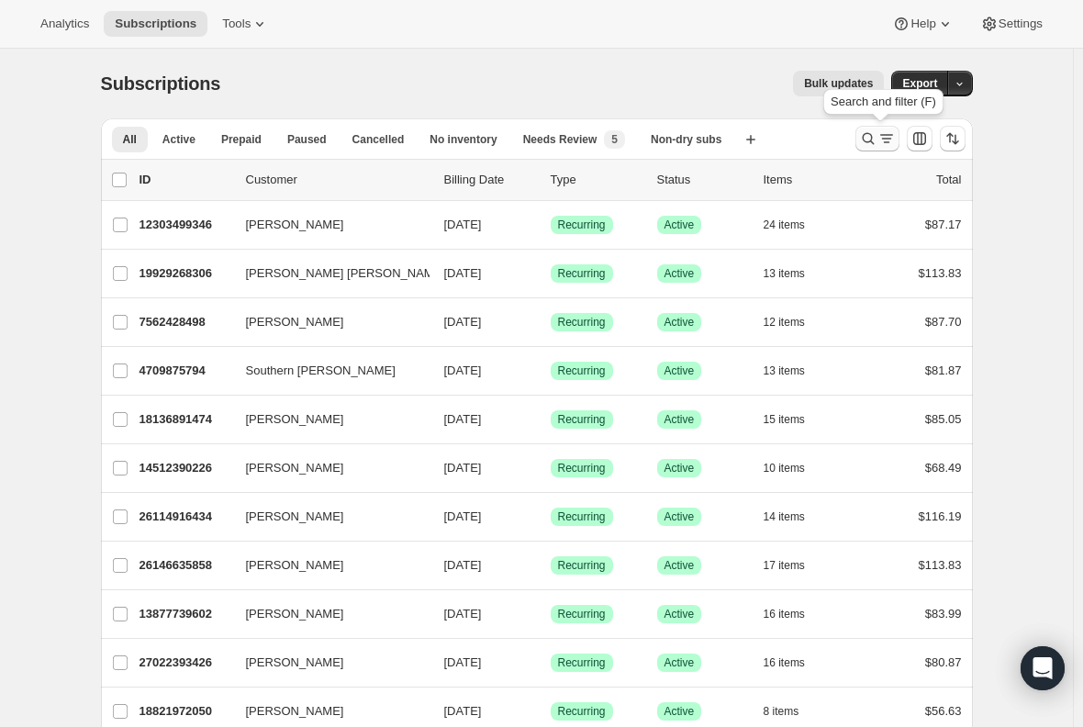
click at [889, 139] on icon "Search and filter results" at bounding box center [886, 138] width 18 height 18
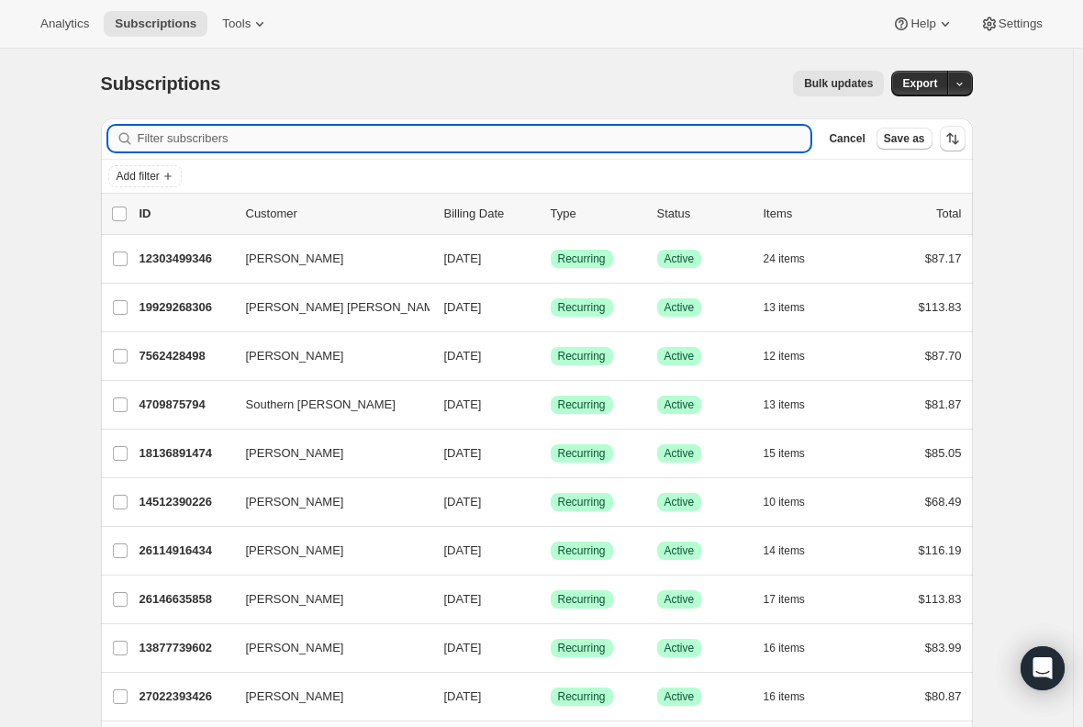
click at [341, 137] on input "Filter subscribers" at bounding box center [475, 139] width 674 height 26
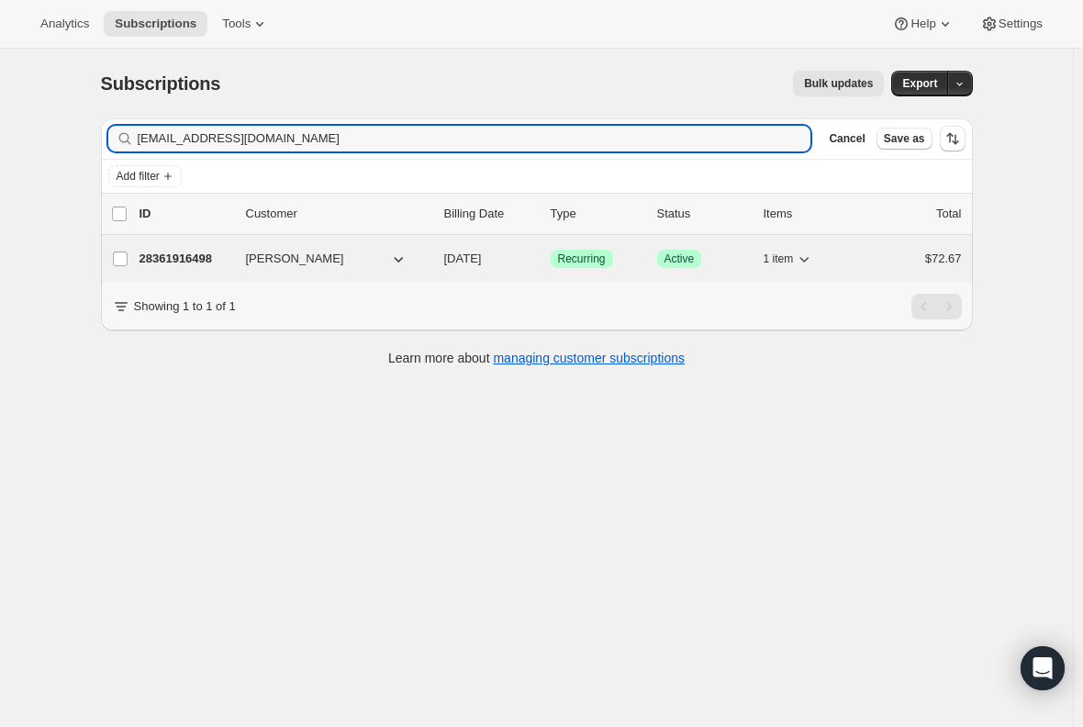
type input "[EMAIL_ADDRESS][DOMAIN_NAME]"
click at [197, 262] on p "28361916498" at bounding box center [186, 259] width 92 height 18
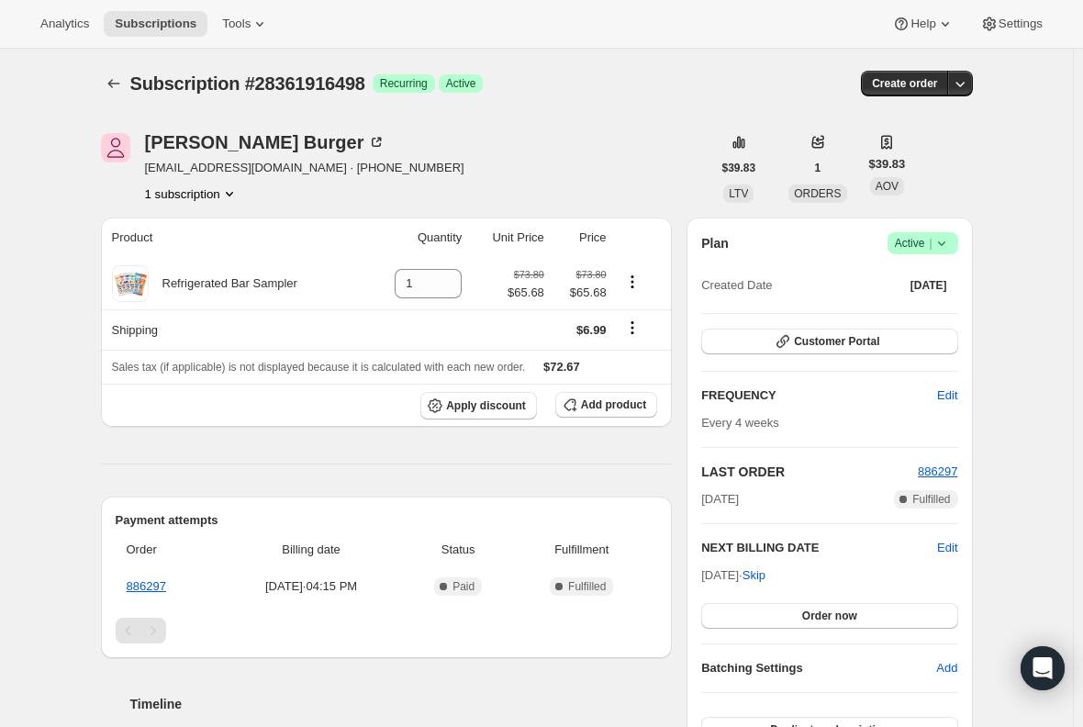
click at [920, 246] on span "Active |" at bounding box center [923, 243] width 56 height 18
click at [945, 318] on span "Cancel subscription" at bounding box center [929, 311] width 104 height 14
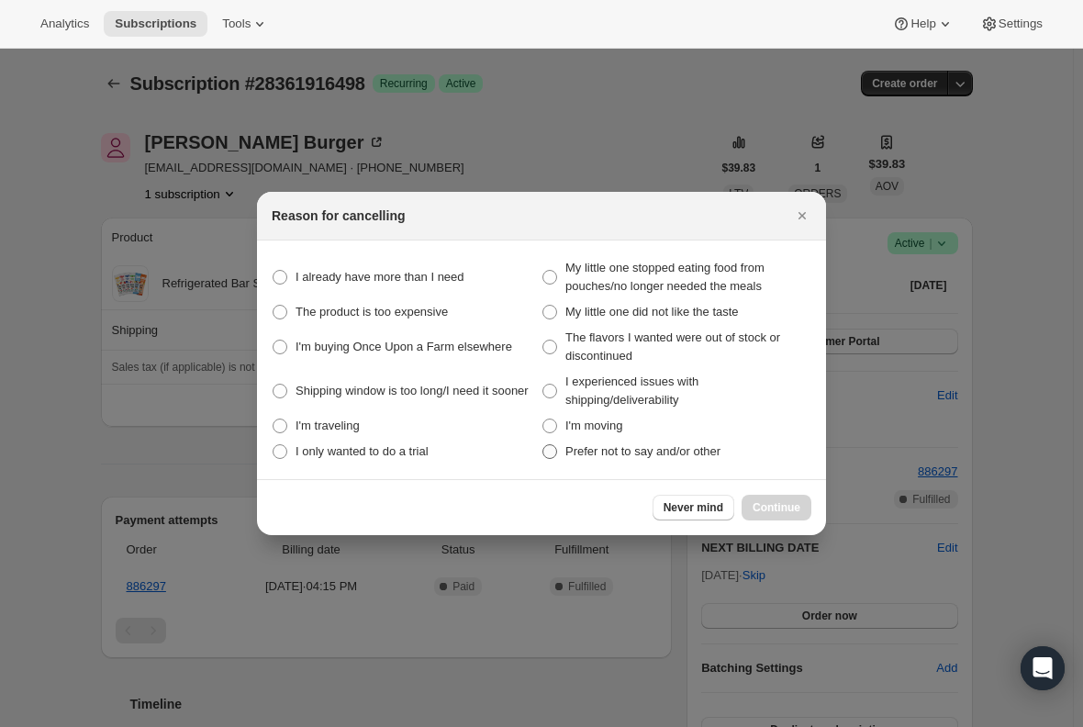
click at [552, 449] on span ":r851:" at bounding box center [549, 451] width 15 height 15
click at [543, 445] on other "Prefer not to say and/or other" at bounding box center [542, 444] width 1 height 1
radio other "true"
click at [772, 503] on span "Continue" at bounding box center [777, 507] width 48 height 15
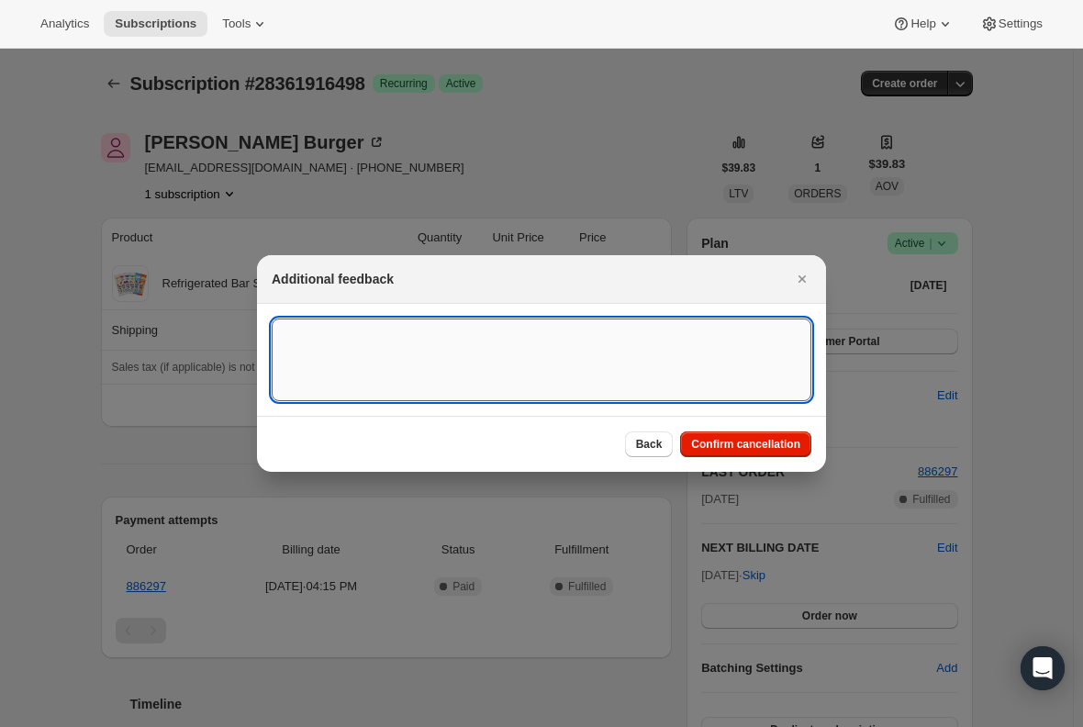
click at [416, 369] on textarea ":r851:" at bounding box center [542, 359] width 540 height 83
type textarea "Canceled per req."
click at [710, 441] on span "Confirm cancellation" at bounding box center [745, 444] width 109 height 15
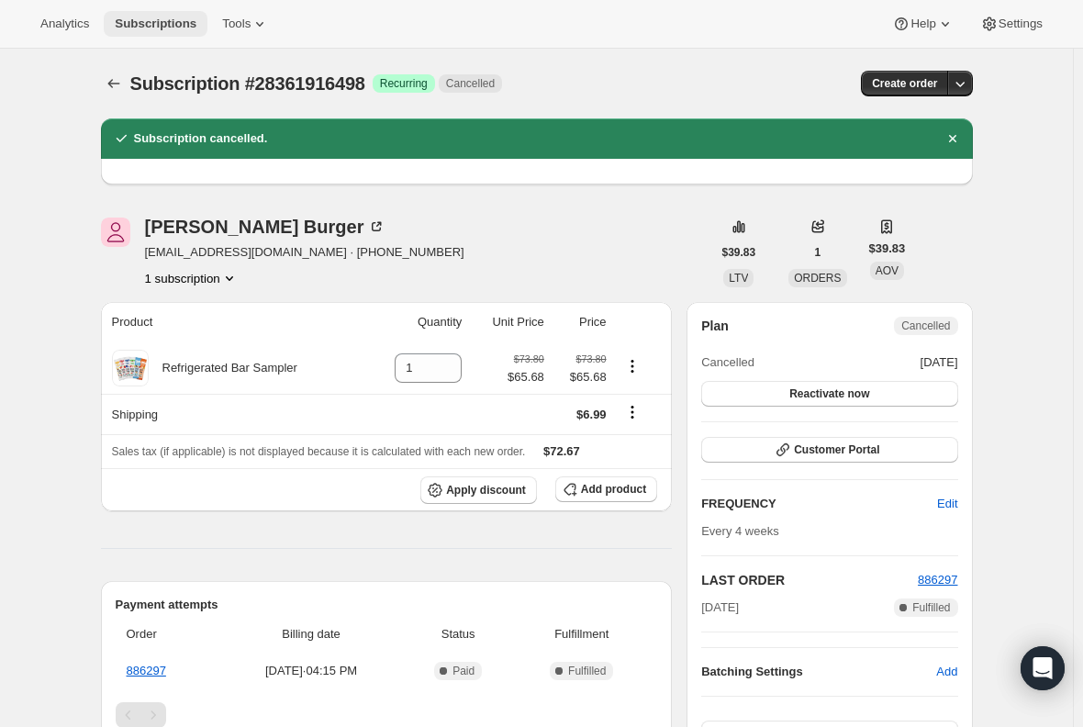
click at [139, 24] on span "Subscriptions" at bounding box center [156, 24] width 82 height 15
